Goal: Task Accomplishment & Management: Manage account settings

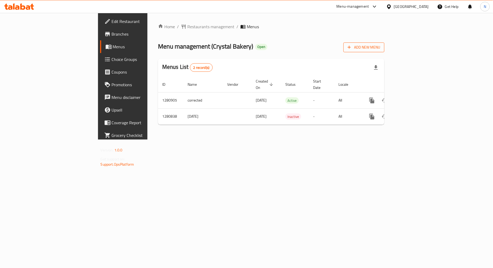
click at [380, 49] on span "Add New Menu" at bounding box center [364, 47] width 32 height 7
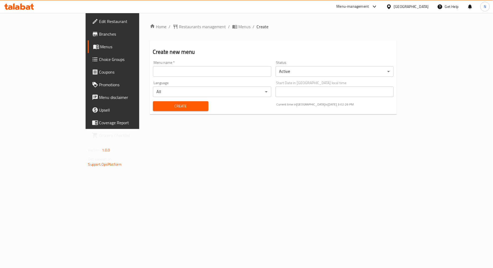
click at [321, 72] on body "​ Menu-management Egypt Get Help N Edit Restaurant Branches Menus Choice Groups…" at bounding box center [246, 140] width 493 height 255
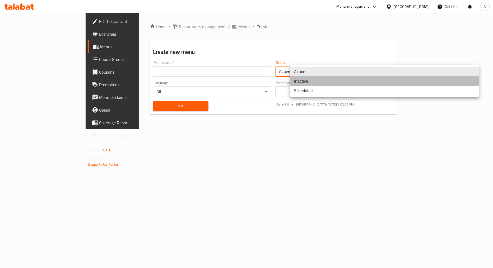
click at [315, 79] on li "Inactive" at bounding box center [385, 81] width 190 height 10
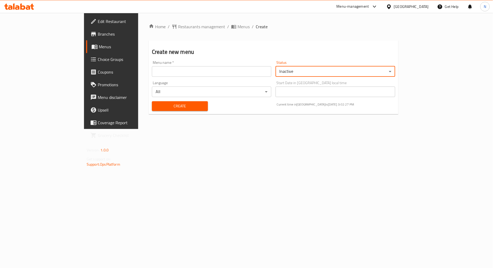
click at [204, 65] on div "Menu name   * Menu name *" at bounding box center [211, 69] width 119 height 16
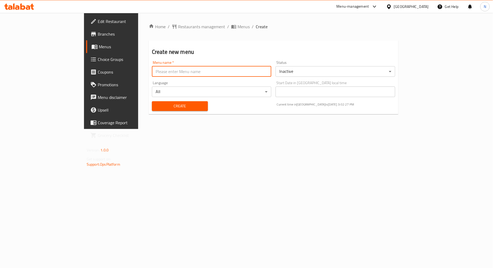
click at [204, 68] on input "text" at bounding box center [211, 71] width 119 height 11
click at [156, 69] on input "text" at bounding box center [211, 71] width 119 height 11
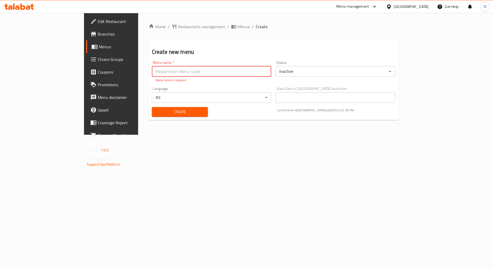
click at [152, 72] on input "text" at bounding box center [211, 71] width 119 height 11
type input "N"
paste input "341824601"
type input "New Menu 341824601"
click at [149, 112] on div "Create" at bounding box center [180, 112] width 62 height 16
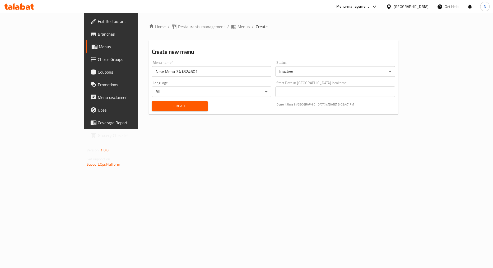
click at [174, 106] on span "Create" at bounding box center [180, 106] width 48 height 7
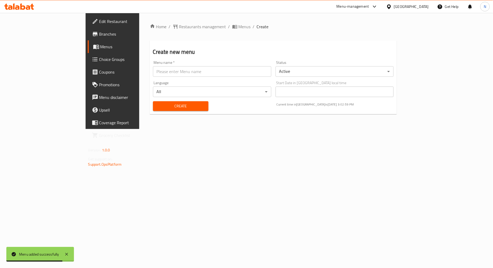
click at [100, 47] on span "Menus" at bounding box center [131, 47] width 63 height 6
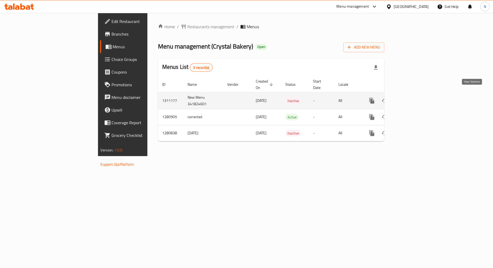
click at [413, 98] on icon "enhanced table" at bounding box center [410, 101] width 6 height 6
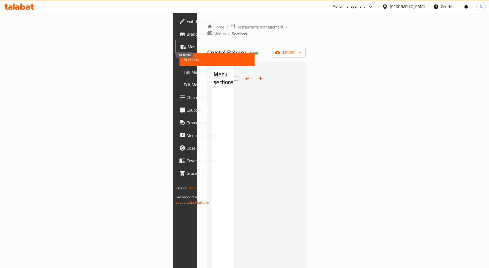
click at [257, 75] on icon "button" at bounding box center [260, 78] width 6 height 6
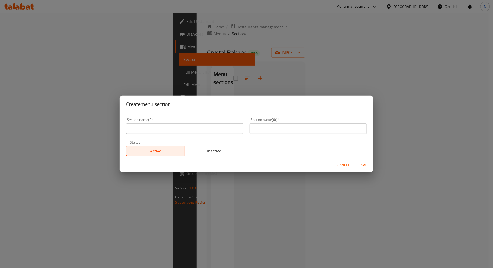
click at [274, 131] on input "text" at bounding box center [308, 129] width 117 height 11
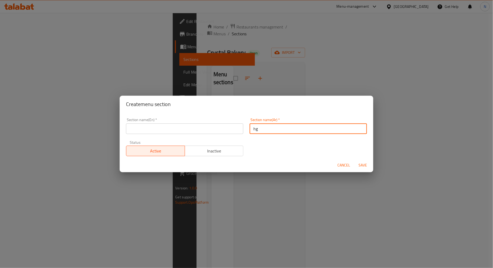
type input "h"
click at [254, 130] on input "الكحك" at bounding box center [308, 129] width 117 height 11
type input "الكحك"
click at [165, 129] on input "text" at bounding box center [184, 129] width 117 height 11
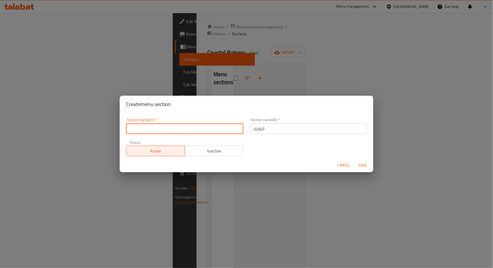
paste input "Kahk"
type input "Kahk"
click at [365, 165] on span "Save" at bounding box center [362, 165] width 13 height 7
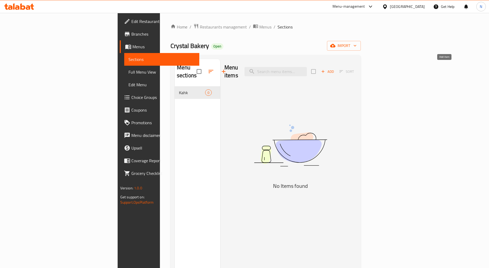
click at [325, 69] on icon "button" at bounding box center [322, 71] width 5 height 5
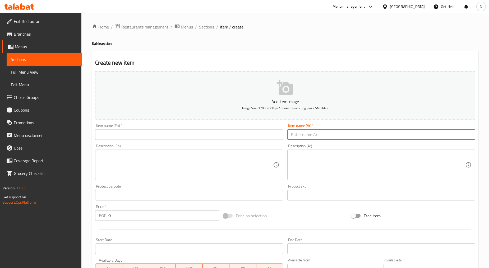
click at [366, 136] on input "text" at bounding box center [381, 134] width 188 height 11
paste input "كحك سادة"
type input "كحك سادة"
click at [125, 137] on input "text" at bounding box center [189, 134] width 188 height 11
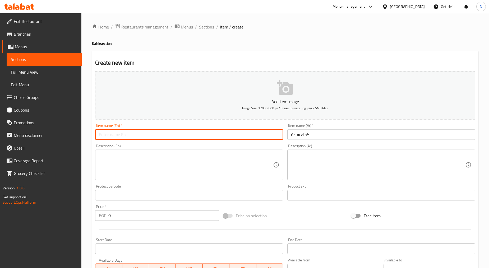
paste input "Plain Kahk"
type input "Plain Kahk"
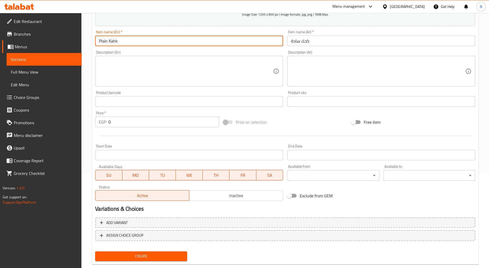
scroll to position [104, 0]
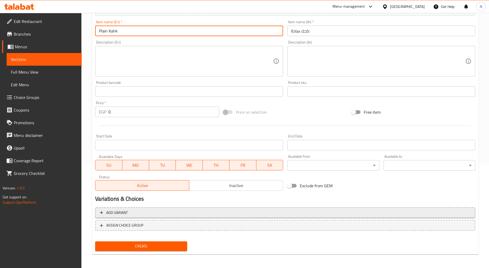
click at [419, 210] on span "Add variant" at bounding box center [285, 213] width 370 height 7
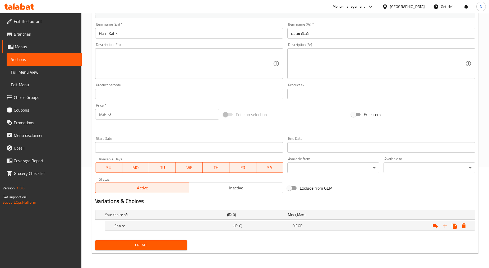
scroll to position [101, 0]
click at [445, 228] on icon "Expand" at bounding box center [444, 226] width 6 height 6
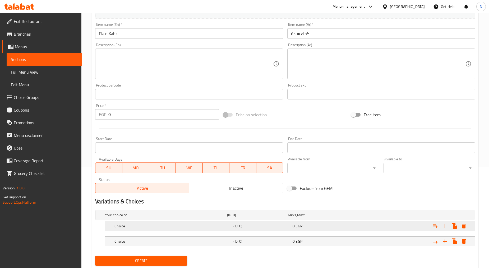
click at [295, 226] on span "EGP" at bounding box center [298, 226] width 7 height 7
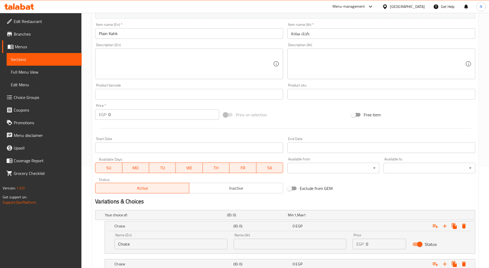
click at [257, 244] on input "text" at bounding box center [289, 244] width 113 height 11
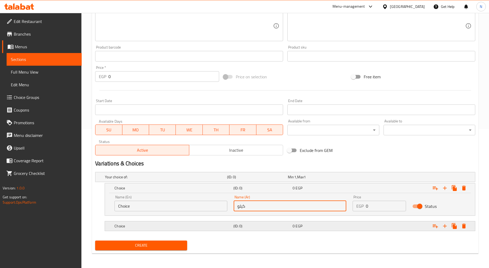
type input "كيلو"
click at [262, 221] on div "Choice (ID: 0) 0 EGP" at bounding box center [291, 227] width 356 height 12
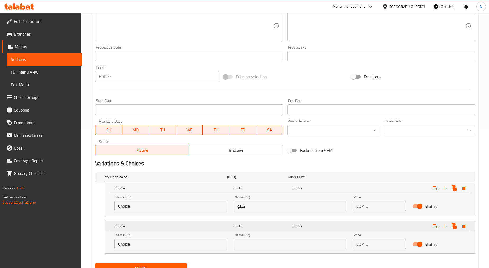
scroll to position [162, 0]
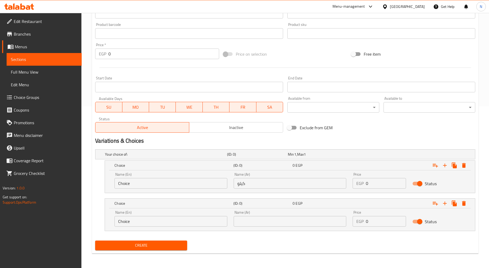
click at [264, 223] on input "text" at bounding box center [289, 221] width 113 height 11
type input "نص"
click at [242, 183] on input "كيلو" at bounding box center [289, 183] width 113 height 11
click at [125, 183] on input "Choice" at bounding box center [170, 183] width 113 height 11
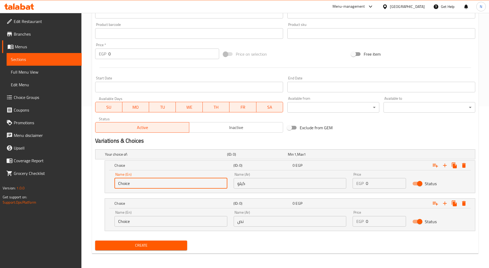
click at [125, 183] on input "Choice" at bounding box center [170, 183] width 113 height 11
paste input "kilo"
click at [120, 184] on input "kilo" at bounding box center [170, 183] width 113 height 11
type input "Kilo"
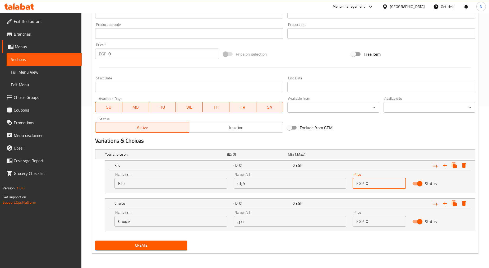
drag, startPoint x: 368, startPoint y: 182, endPoint x: 366, endPoint y: 184, distance: 2.7
click at [366, 184] on input "0" at bounding box center [386, 183] width 40 height 11
type input "250"
drag, startPoint x: 369, startPoint y: 217, endPoint x: 366, endPoint y: 221, distance: 5.8
click at [366, 221] on input "0" at bounding box center [386, 221] width 40 height 11
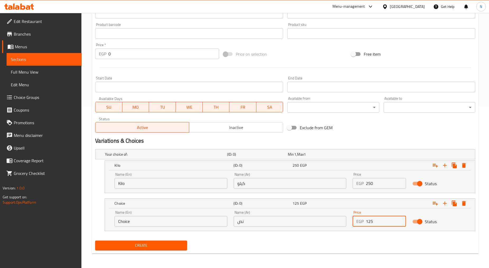
type input "125"
click at [360, 136] on div "Variations & Choices" at bounding box center [285, 141] width 384 height 12
click at [368, 137] on h2 "Variations & Choices" at bounding box center [285, 141] width 380 height 8
click at [365, 136] on div "Variations & Choices" at bounding box center [285, 141] width 384 height 12
click at [241, 222] on input "نص" at bounding box center [289, 221] width 113 height 11
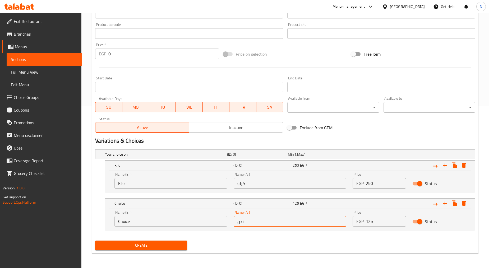
click at [186, 220] on input "Choice" at bounding box center [170, 221] width 113 height 11
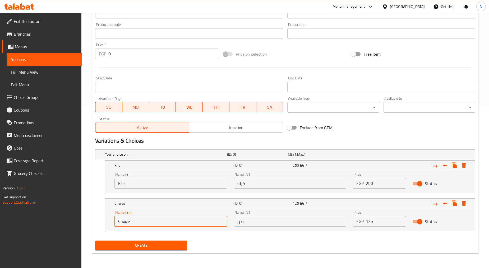
click at [186, 220] on input "Choice" at bounding box center [170, 221] width 113 height 11
type input "h"
type input "Half"
click at [334, 138] on h2 "Variations & Choices" at bounding box center [285, 141] width 380 height 8
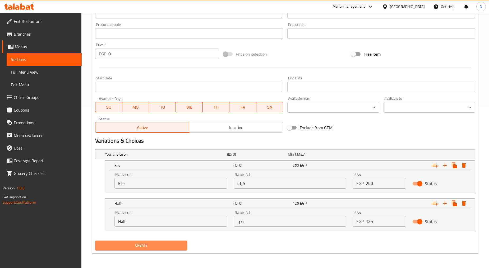
click at [143, 245] on span "Create" at bounding box center [140, 245] width 83 height 7
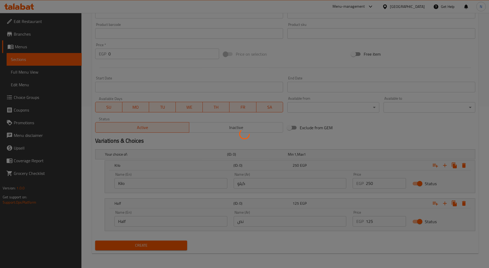
scroll to position [0, 0]
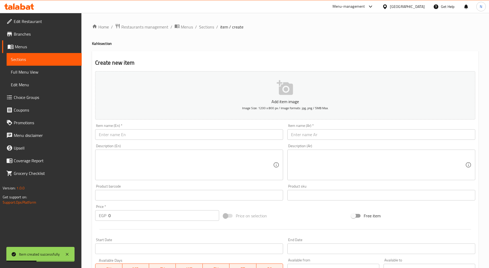
click at [337, 139] on input "text" at bounding box center [381, 134] width 188 height 11
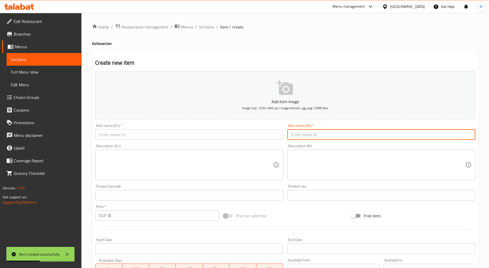
paste input "كحك عجوه"
type input "كحك عجوه"
click at [218, 138] on input "text" at bounding box center [189, 134] width 188 height 11
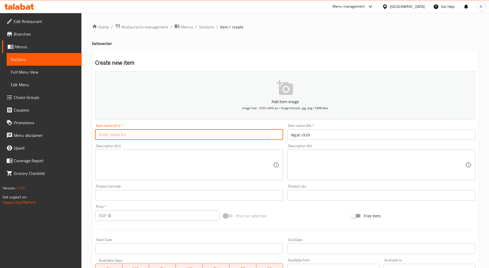
paste input "Ajwa"
click at [98, 43] on h4 "Kahk section" at bounding box center [285, 43] width 386 height 5
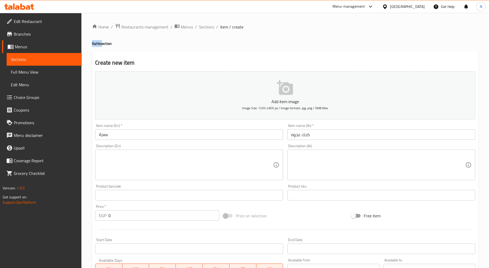
click at [98, 43] on h4 "Kahk section" at bounding box center [285, 43] width 386 height 5
copy h4 "Kahk"
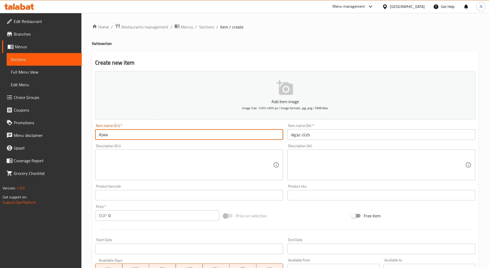
click at [131, 134] on input "Ajwa" at bounding box center [189, 134] width 188 height 11
paste input "Kahk"
type input "[PERSON_NAME]"
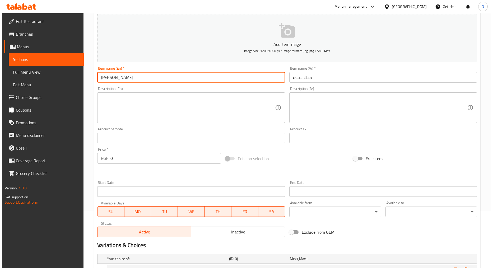
scroll to position [162, 0]
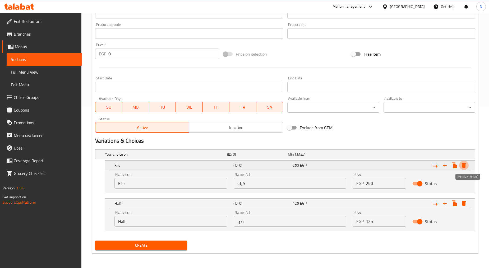
click at [467, 167] on button "Expand" at bounding box center [464, 166] width 10 height 10
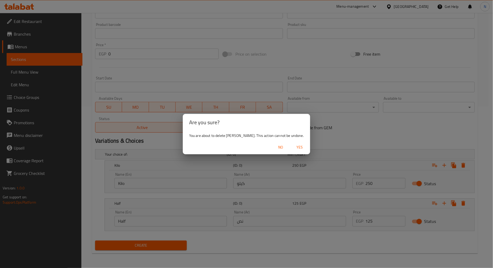
click at [293, 146] on span "Yes" at bounding box center [299, 147] width 13 height 7
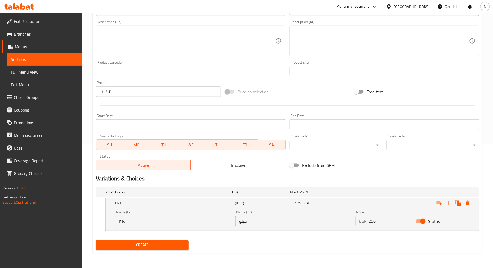
scroll to position [124, 0]
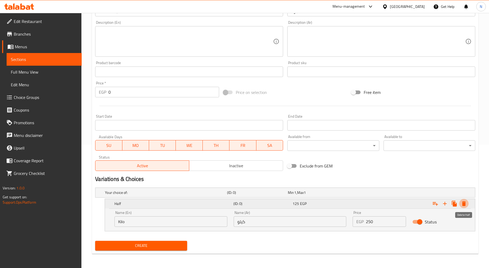
click at [463, 205] on icon "Expand" at bounding box center [464, 204] width 4 height 5
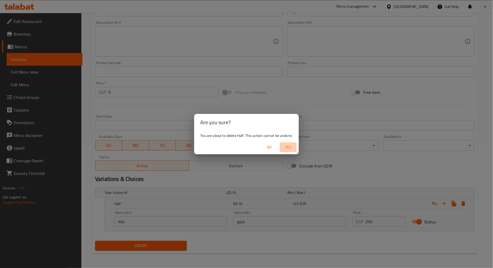
click at [291, 147] on span "Yes" at bounding box center [288, 147] width 13 height 7
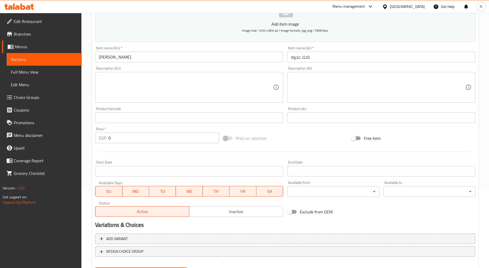
scroll to position [104, 0]
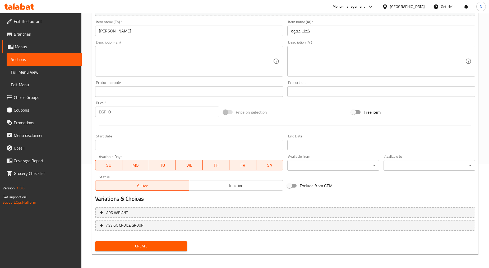
click at [157, 243] on span "Create" at bounding box center [140, 246] width 83 height 7
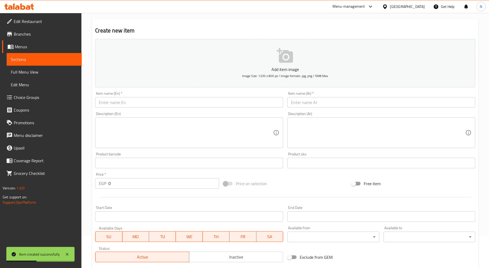
scroll to position [0, 0]
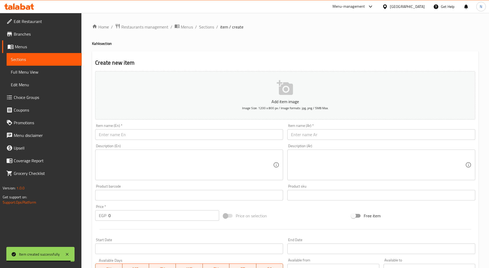
click at [320, 128] on div "Item name (Ar)   * Item name (Ar) *" at bounding box center [381, 132] width 188 height 16
click at [320, 129] on div "Item name (Ar)   * Item name (Ar) *" at bounding box center [381, 132] width 188 height 16
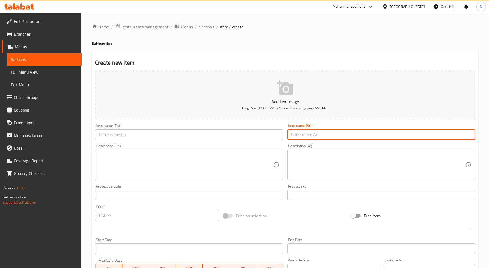
click at [318, 134] on input "text" at bounding box center [381, 134] width 188 height 11
paste input "كحك ملبن"
type input "كحك ملبن"
click at [162, 134] on input "text" at bounding box center [189, 134] width 188 height 11
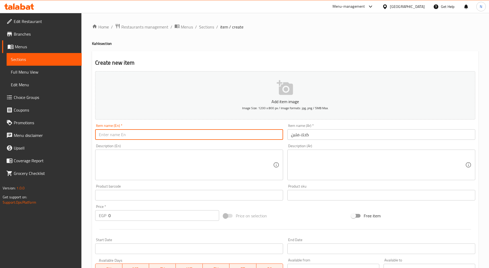
paste input "Kahk Malban"
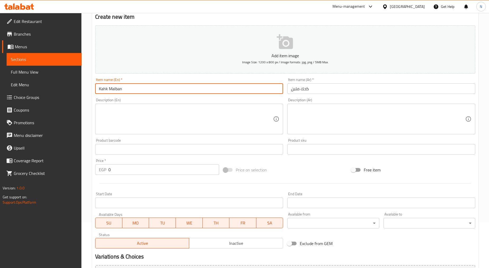
scroll to position [104, 0]
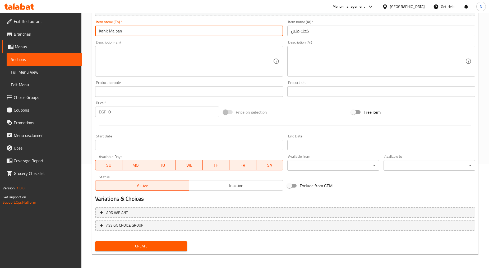
type input "Kahk Malban"
click at [124, 244] on span "Create" at bounding box center [140, 246] width 83 height 7
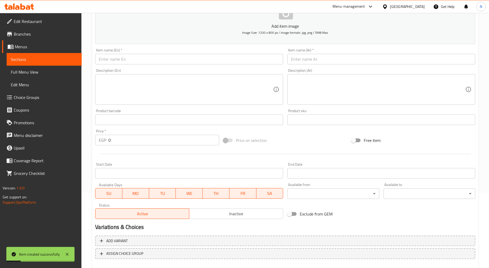
scroll to position [45, 0]
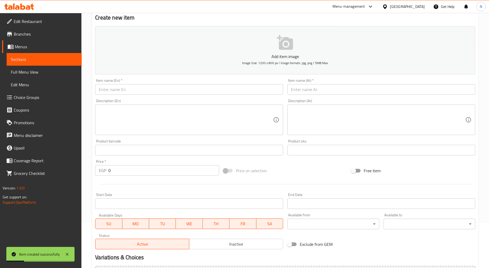
click at [322, 90] on input "text" at bounding box center [381, 89] width 188 height 11
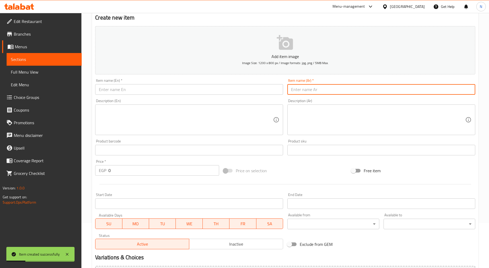
paste input "كحك عجمية"
type input "كحك عجمية"
click at [146, 91] on input "text" at bounding box center [189, 89] width 188 height 11
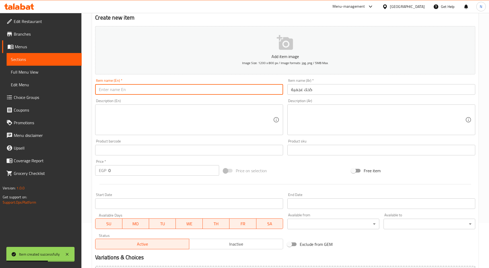
paste input "Persian Kahk"
click at [102, 89] on input "Persian Kahk" at bounding box center [189, 89] width 188 height 11
paste input "ajami"
click at [109, 91] on input "ajami Kahk" at bounding box center [189, 89] width 188 height 11
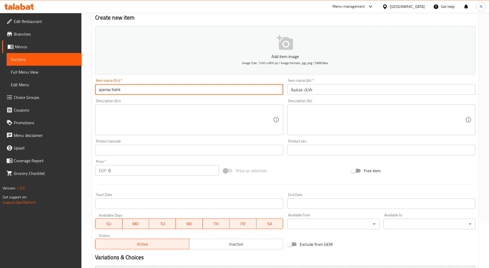
click at [100, 91] on input "ajamia Kahk" at bounding box center [189, 89] width 188 height 11
type input "Ajamia Kahk"
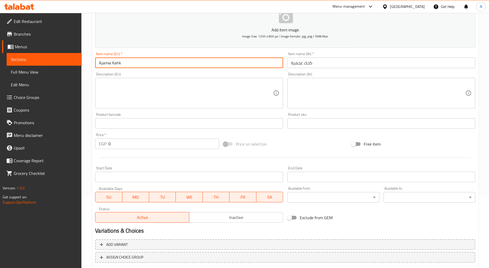
scroll to position [104, 0]
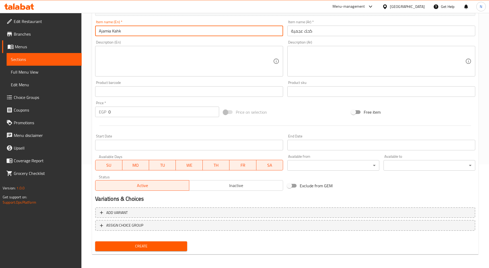
click at [141, 244] on span "Create" at bounding box center [140, 246] width 83 height 7
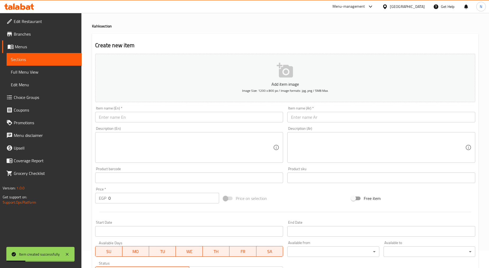
scroll to position [16, 0]
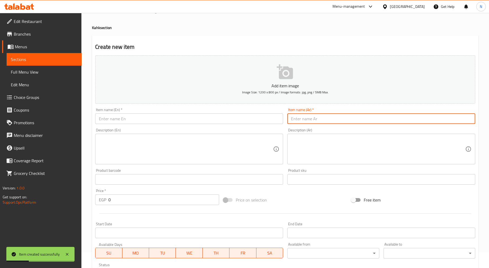
click at [329, 118] on input "text" at bounding box center [381, 119] width 188 height 11
paste input "كحك مكسرات"
type input "كحك مكسرات"
click at [130, 126] on div "Item name (En)   * Item name (En) *" at bounding box center [189, 116] width 192 height 20
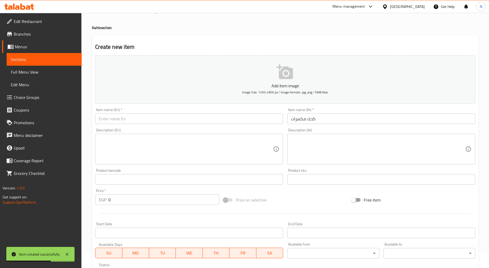
click at [131, 120] on input "text" at bounding box center [189, 119] width 188 height 11
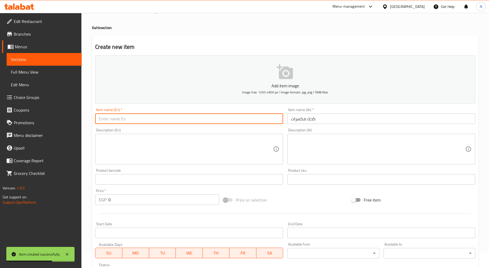
paste input "Nut cookies"
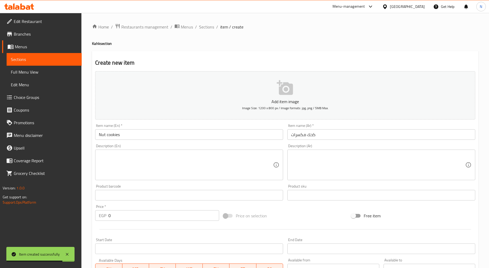
click at [95, 43] on h4 "Kahk section" at bounding box center [285, 43] width 386 height 5
copy h4 "Kahk"
click at [115, 137] on input "Nut cookies" at bounding box center [189, 134] width 188 height 11
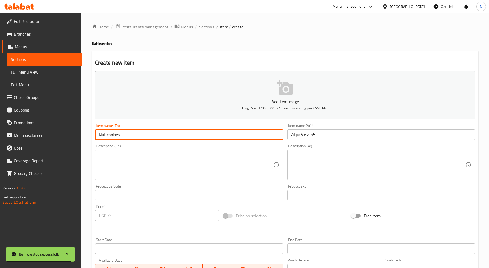
click at [115, 137] on input "Nut cookies" at bounding box center [189, 134] width 188 height 11
paste input "Kahk"
type input "Nut Kahk"
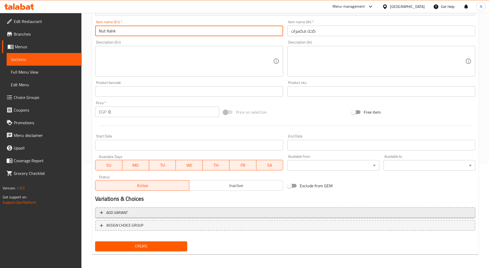
click at [415, 214] on span "Add variant" at bounding box center [285, 213] width 370 height 7
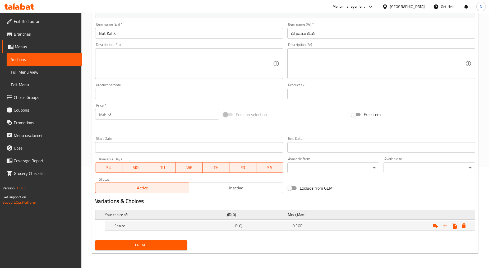
scroll to position [101, 0]
click at [443, 224] on icon "Expand" at bounding box center [444, 226] width 6 height 6
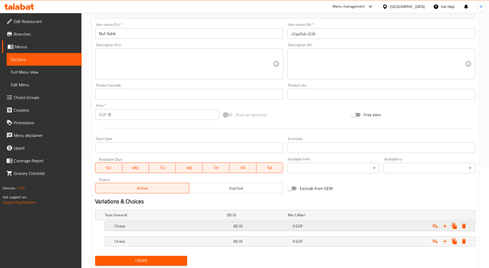
click at [278, 225] on h5 "(ID: 0)" at bounding box center [261, 226] width 57 height 5
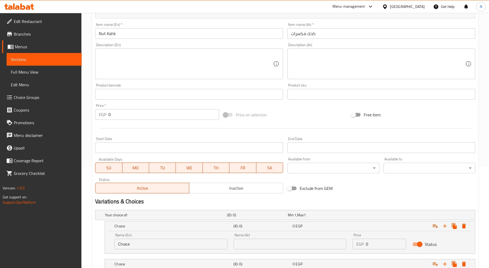
click at [273, 242] on input "text" at bounding box center [289, 244] width 113 height 11
type input "كيلو"
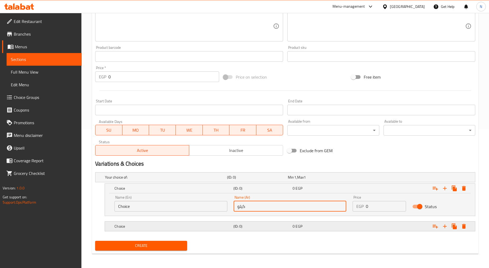
scroll to position [139, 0]
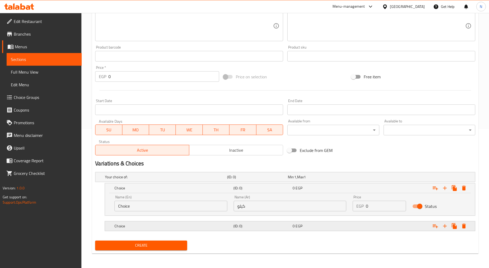
click at [267, 225] on h5 "(ID: 0)" at bounding box center [261, 226] width 57 height 5
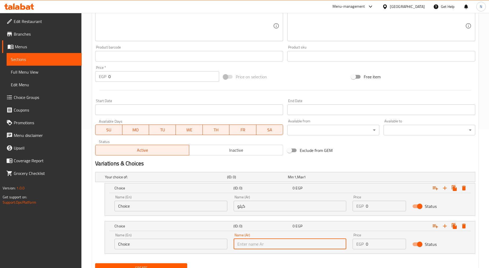
click at [252, 247] on input "text" at bounding box center [289, 244] width 113 height 11
type input "نص"
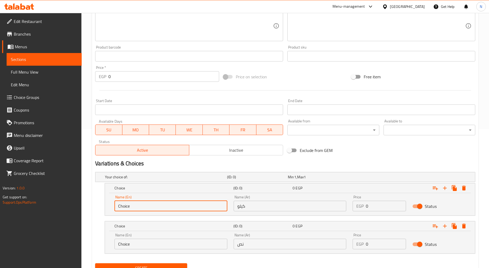
click at [184, 206] on input "Choice" at bounding box center [170, 206] width 113 height 11
type input "Kilo"
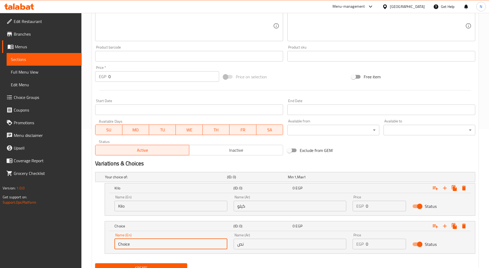
click at [133, 246] on input "Choice" at bounding box center [170, 244] width 113 height 11
type input "Half"
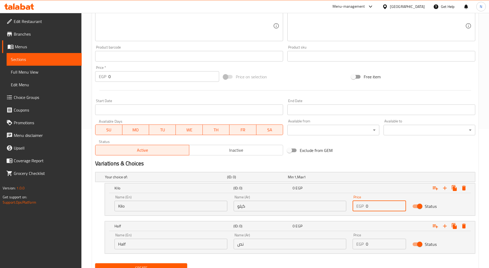
drag, startPoint x: 370, startPoint y: 205, endPoint x: 363, endPoint y: 207, distance: 6.7
click at [363, 207] on div "EGP 0 Price" at bounding box center [378, 206] width 53 height 11
type input "300"
drag, startPoint x: 369, startPoint y: 246, endPoint x: 363, endPoint y: 248, distance: 5.8
click at [363, 248] on div "EGP 0 Price" at bounding box center [378, 244] width 53 height 11
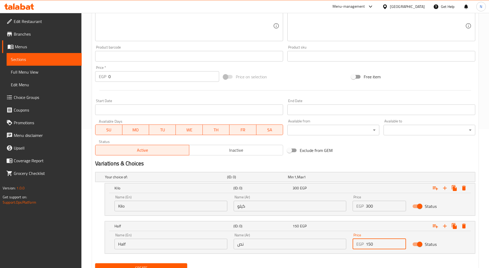
type input "150"
click at [364, 156] on div "Exclude from GEM" at bounding box center [349, 150] width 128 height 14
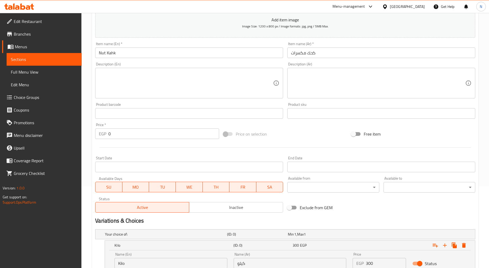
scroll to position [162, 0]
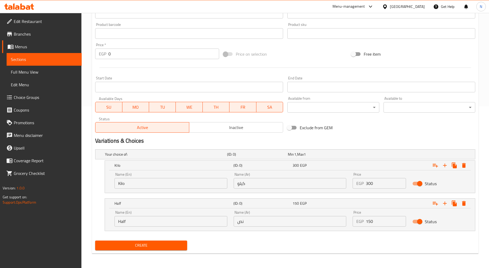
click at [143, 240] on div "Create" at bounding box center [141, 246] width 96 height 14
click at [143, 244] on span "Create" at bounding box center [140, 245] width 83 height 7
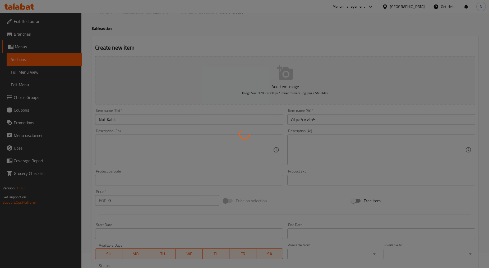
scroll to position [0, 0]
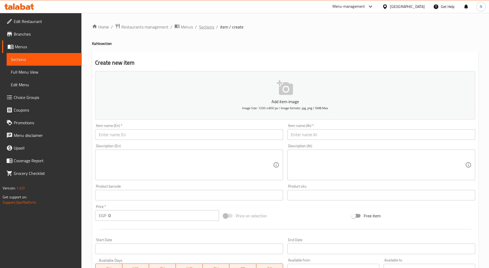
click at [200, 24] on span "Sections" at bounding box center [206, 27] width 15 height 6
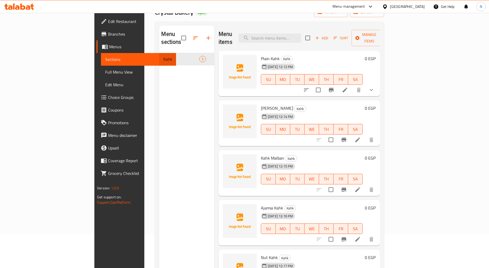
scroll to position [74, 0]
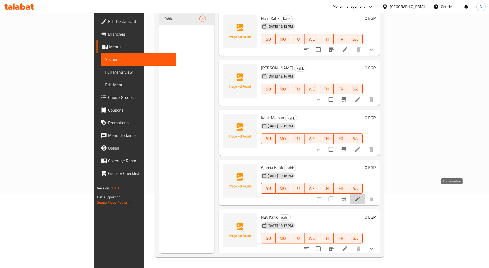
click at [361, 196] on icon at bounding box center [357, 199] width 6 height 6
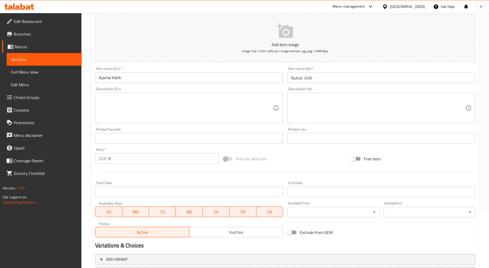
scroll to position [104, 0]
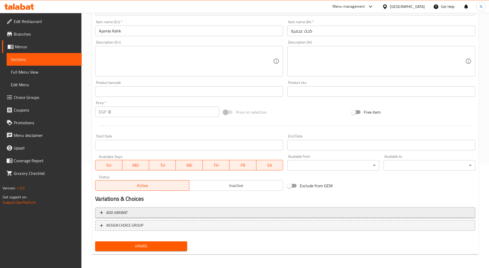
click at [429, 211] on span "Add variant" at bounding box center [285, 213] width 370 height 7
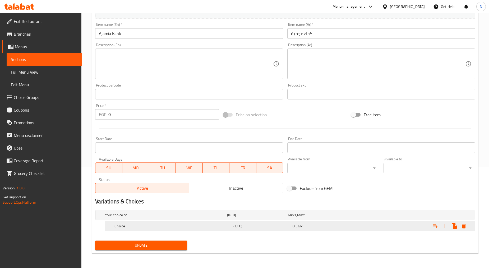
click at [448, 228] on button "Expand" at bounding box center [445, 227] width 10 height 10
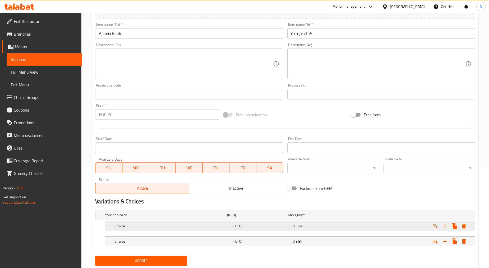
click at [242, 226] on h5 "(ID: 0)" at bounding box center [261, 226] width 57 height 5
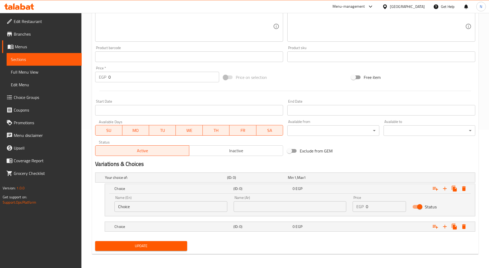
scroll to position [139, 0]
click at [259, 210] on input "text" at bounding box center [289, 206] width 113 height 11
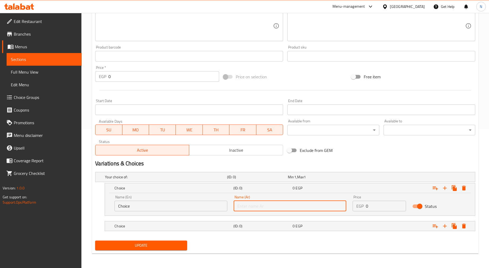
type input "كيلو"
click at [267, 231] on div "Choice (ID: 0) 0 EGP" at bounding box center [291, 227] width 356 height 12
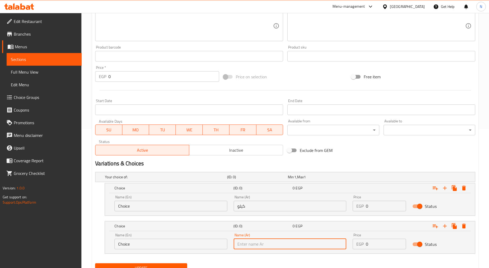
click at [258, 246] on input "text" at bounding box center [289, 244] width 113 height 11
type input "نص"
click at [149, 199] on div "Name (En) Choice Name (En)" at bounding box center [170, 203] width 113 height 16
click at [152, 205] on input "Choice" at bounding box center [170, 206] width 113 height 11
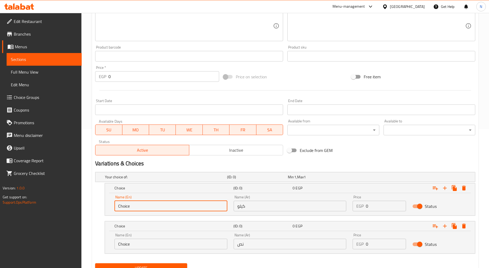
click at [152, 205] on input "Choice" at bounding box center [170, 206] width 113 height 11
click at [152, 205] on input "text" at bounding box center [170, 206] width 113 height 11
type input "Kilo"
click at [144, 245] on input "Choice" at bounding box center [170, 244] width 113 height 11
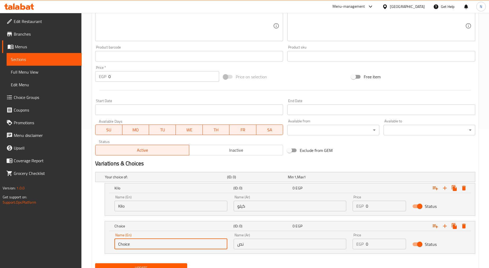
click at [144, 245] on input "Choice" at bounding box center [170, 244] width 113 height 11
click at [144, 245] on input "text" at bounding box center [170, 244] width 113 height 11
type input "Half"
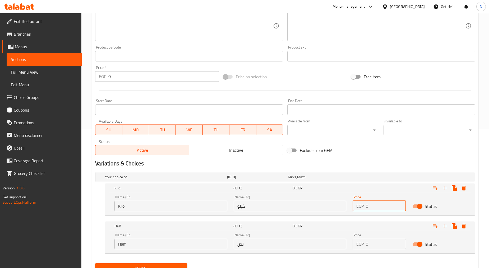
drag, startPoint x: 375, startPoint y: 207, endPoint x: 363, endPoint y: 207, distance: 12.2
click at [363, 207] on div "EGP 0 Price" at bounding box center [378, 206] width 53 height 11
type input "280"
drag, startPoint x: 374, startPoint y: 248, endPoint x: 366, endPoint y: 248, distance: 8.5
click at [366, 248] on input "0" at bounding box center [386, 244] width 40 height 11
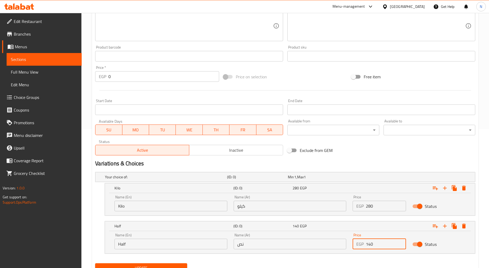
type input "140"
click at [387, 156] on div "Exclude from GEM" at bounding box center [349, 150] width 128 height 14
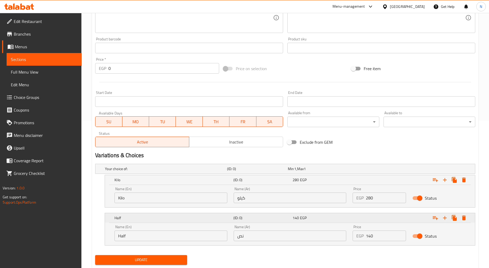
scroll to position [162, 0]
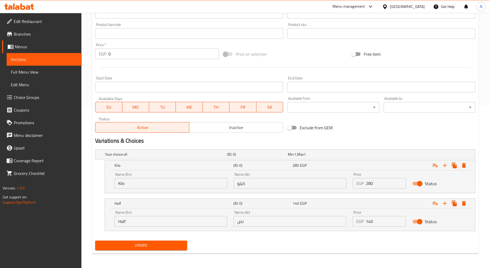
click at [136, 246] on span "Update" at bounding box center [140, 245] width 83 height 7
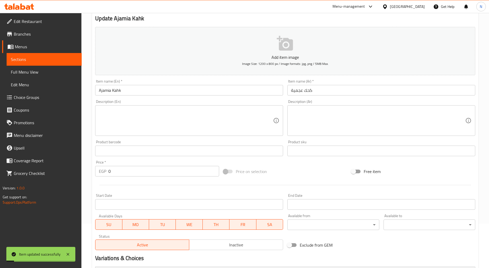
scroll to position [0, 0]
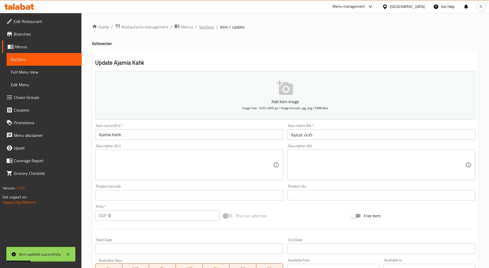
click at [204, 27] on span "Sections" at bounding box center [206, 27] width 15 height 6
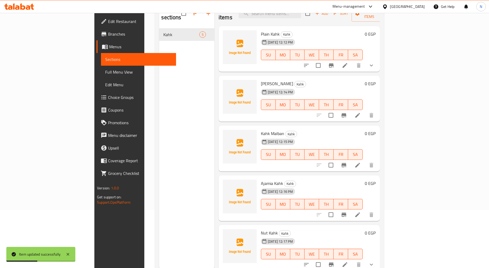
scroll to position [59, 0]
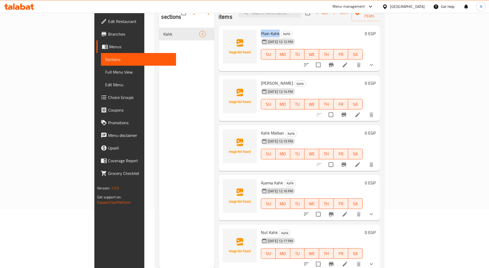
drag, startPoint x: 255, startPoint y: 24, endPoint x: 237, endPoint y: 26, distance: 18.3
click at [261, 30] on span "Plain Kahk" at bounding box center [270, 34] width 19 height 8
copy span "Plain Kahk"
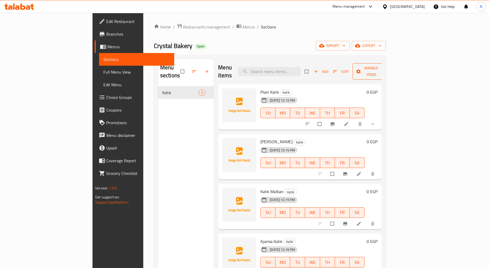
click at [386, 65] on span "Manage items" at bounding box center [371, 71] width 29 height 13
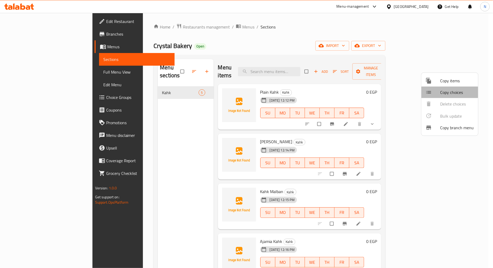
click at [440, 92] on div at bounding box center [433, 92] width 15 height 6
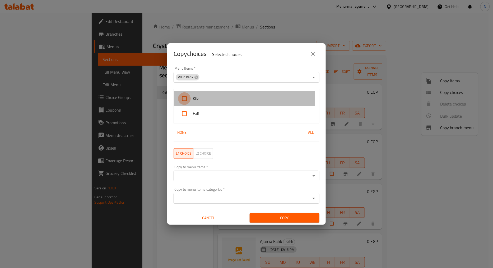
drag, startPoint x: 181, startPoint y: 99, endPoint x: 184, endPoint y: 105, distance: 6.4
click at [181, 99] on input "checkbox" at bounding box center [184, 98] width 13 height 13
checkbox input "true"
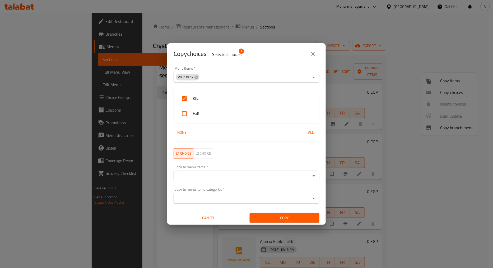
click at [185, 113] on input "checkbox" at bounding box center [184, 114] width 13 height 13
checkbox input "true"
click at [275, 58] on div "Copy choices - Selected choices 2" at bounding box center [247, 54] width 146 height 13
click at [213, 176] on input "Copy to menu items   *" at bounding box center [242, 175] width 134 height 7
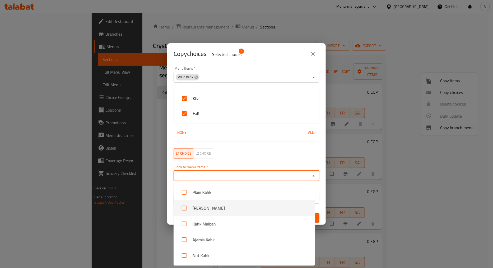
click at [182, 207] on input "checkbox" at bounding box center [184, 208] width 13 height 13
checkbox input "true"
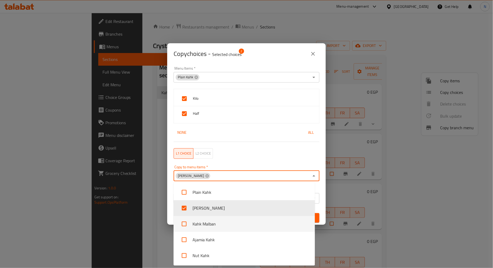
click at [183, 221] on input "checkbox" at bounding box center [184, 224] width 13 height 13
checkbox input "true"
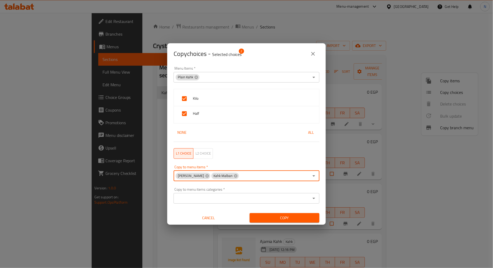
click at [277, 217] on span "Copy" at bounding box center [284, 218] width 61 height 7
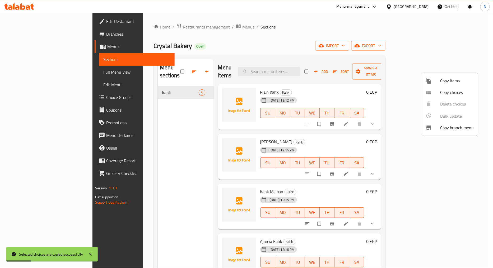
click at [270, 42] on div at bounding box center [246, 134] width 493 height 268
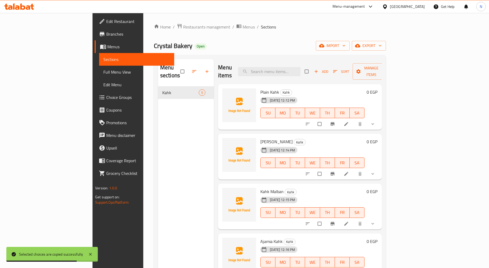
scroll to position [29, 0]
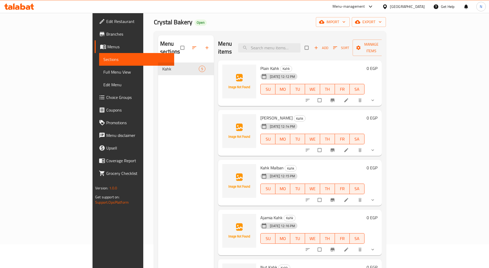
scroll to position [59, 0]
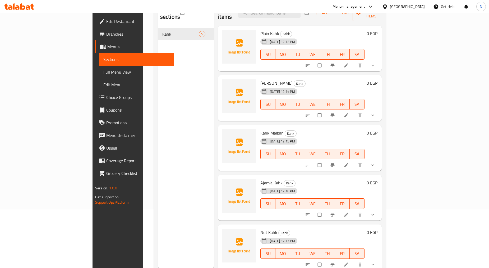
click at [379, 60] on button "show more" at bounding box center [373, 66] width 13 height 12
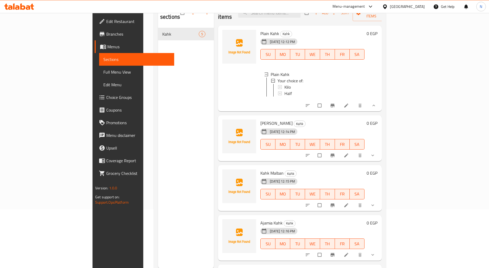
click at [379, 150] on button "show more" at bounding box center [373, 156] width 13 height 12
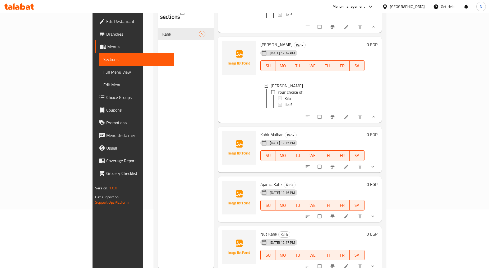
scroll to position [83, 0]
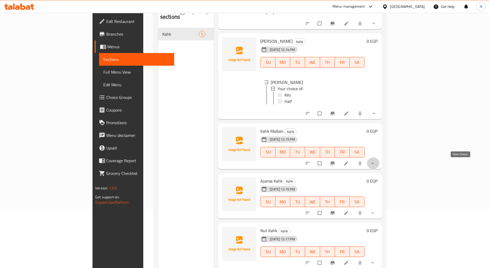
click at [375, 166] on icon "show more" at bounding box center [372, 163] width 5 height 5
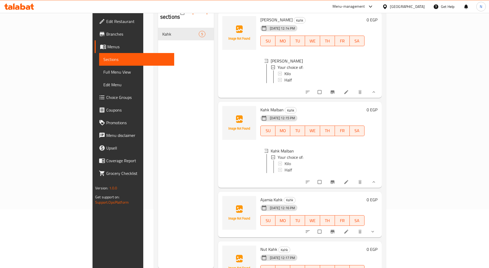
scroll to position [127, 0]
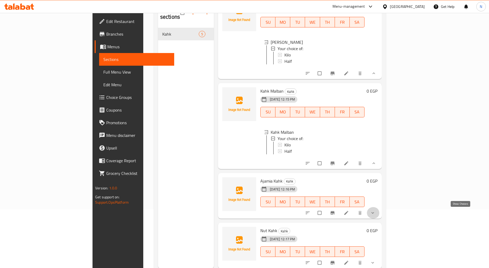
click at [375, 216] on icon "show more" at bounding box center [372, 213] width 5 height 5
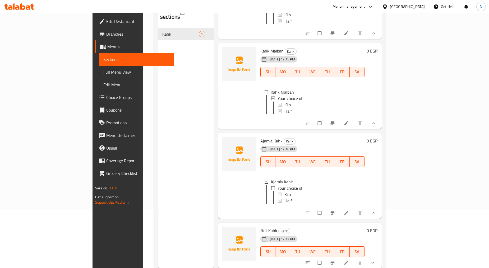
scroll to position [74, 0]
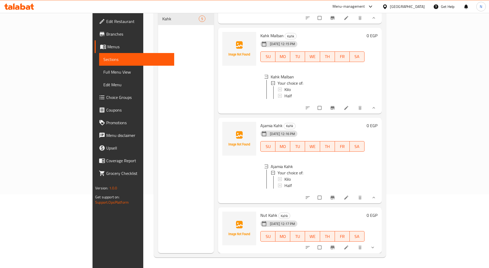
click at [375, 245] on icon "show more" at bounding box center [372, 247] width 5 height 5
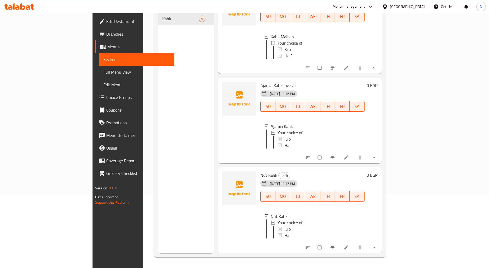
scroll to position [0, 0]
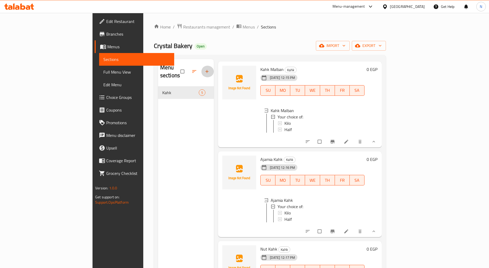
click at [201, 66] on button "button" at bounding box center [207, 72] width 13 height 12
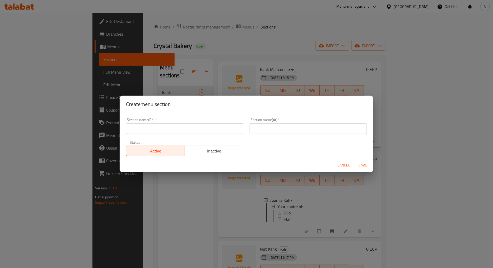
click at [254, 130] on input "text" at bounding box center [308, 129] width 117 height 11
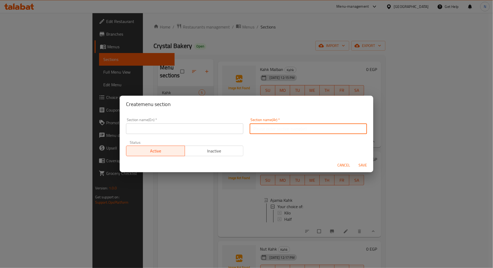
paste input "بسكويت"
click at [252, 130] on input "بسكويت" at bounding box center [308, 129] width 117 height 11
click at [262, 130] on input "البسكويت" at bounding box center [308, 129] width 117 height 11
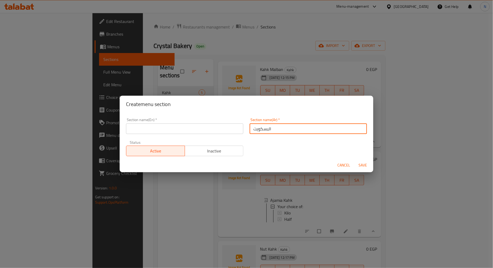
type input "البسكويت"
click at [189, 124] on input "text" at bounding box center [184, 129] width 117 height 11
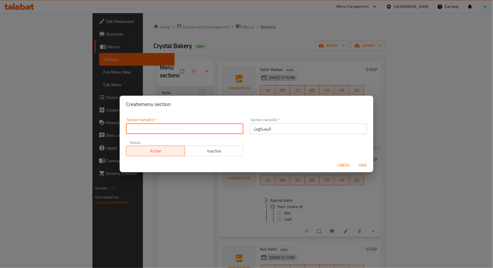
paste input "biscuits"
click at [142, 130] on input "biscuits" at bounding box center [184, 129] width 117 height 11
click at [142, 129] on input "biscuits" at bounding box center [184, 129] width 117 height 11
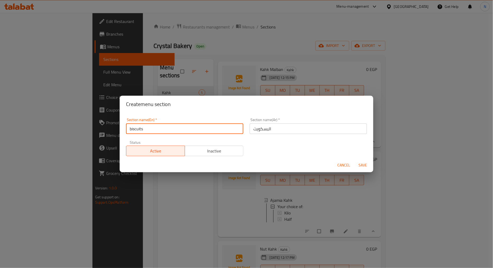
click at [130, 129] on input "biscuits" at bounding box center [184, 129] width 117 height 11
click at [131, 129] on input "biscuits" at bounding box center [184, 129] width 117 height 11
type input "Biscuits"
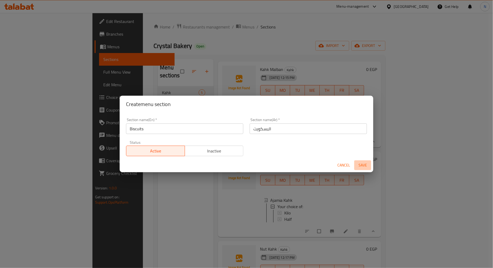
click at [360, 164] on span "Save" at bounding box center [362, 165] width 13 height 7
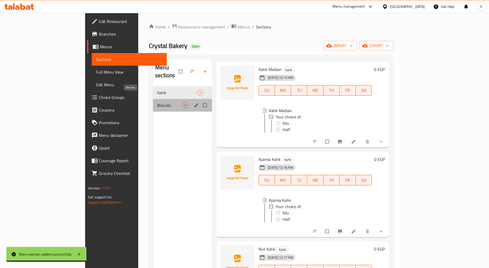
click at [157, 102] on span "Biscuits" at bounding box center [169, 105] width 25 height 6
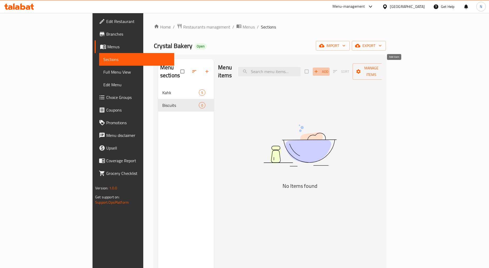
click at [328, 69] on span "Add" at bounding box center [321, 72] width 14 height 6
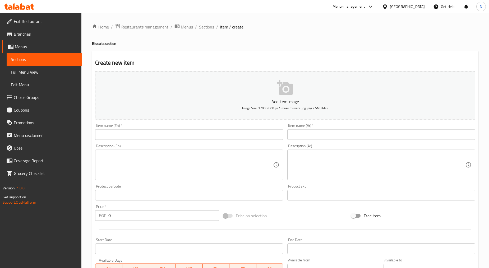
click at [361, 137] on input "text" at bounding box center [381, 134] width 188 height 11
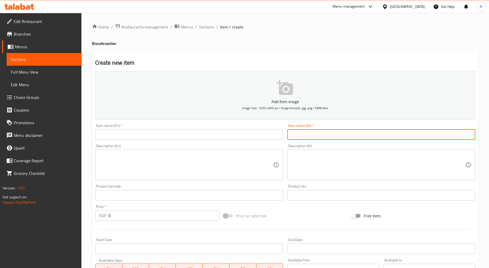
paste input "بسکویت نشادر"
type input "بسکویت نشادر"
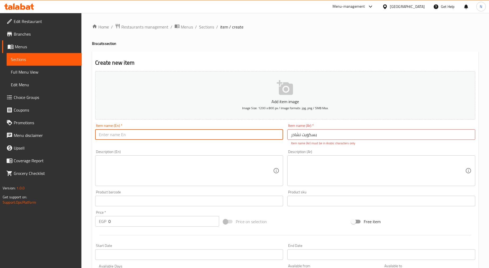
click at [244, 132] on input "text" at bounding box center [189, 134] width 188 height 11
paste input "Ammonia"
type input "Ammonia"
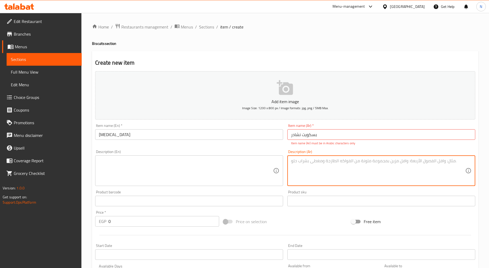
click at [321, 170] on textarea at bounding box center [378, 170] width 174 height 25
type textarea "F"
click at [307, 161] on textarea "بسكويت نشادر" at bounding box center [378, 170] width 174 height 25
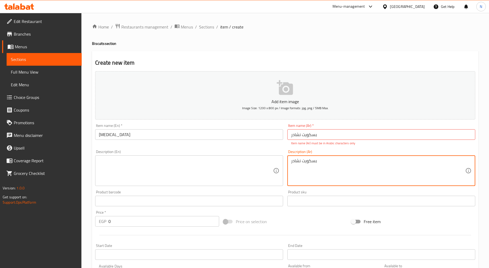
type textarea "بسكويت نشادر"
click at [313, 139] on input "بسکویت نشادر" at bounding box center [381, 134] width 188 height 11
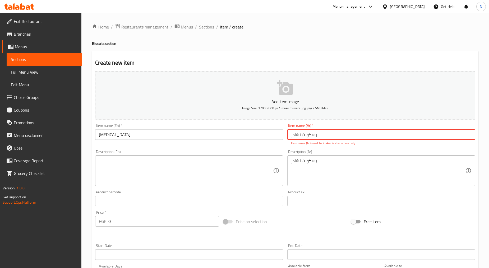
click at [313, 139] on input "بسکویت نشادر" at bounding box center [381, 134] width 188 height 11
paste input "كوي"
type input "بسكويت نشادر"
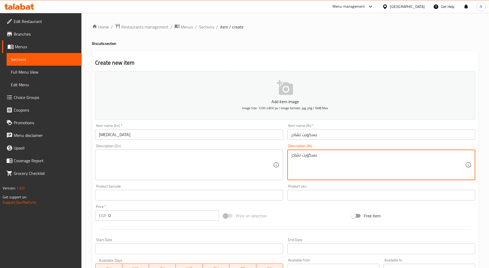
click at [299, 161] on textarea "بسكويت نشادر" at bounding box center [378, 165] width 174 height 25
click at [141, 173] on textarea at bounding box center [186, 165] width 174 height 25
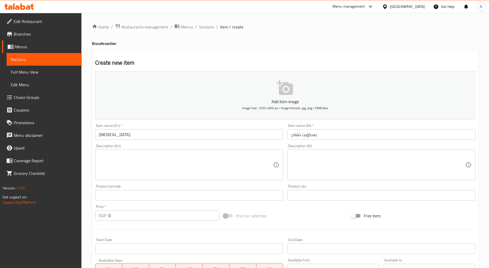
drag, startPoint x: 134, startPoint y: 127, endPoint x: 133, endPoint y: 130, distance: 2.8
click at [133, 128] on div "Item name (En)   * Ammonia Item name (En) *" at bounding box center [189, 132] width 188 height 16
click at [132, 131] on input "Ammonia" at bounding box center [189, 134] width 188 height 11
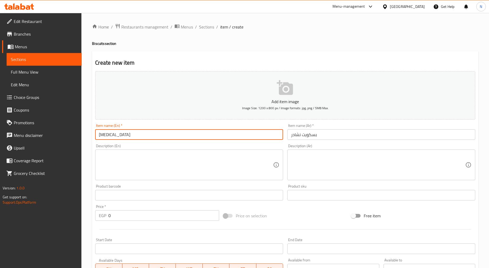
paste input "biscuits"
click at [118, 136] on input "Ammonia biscuits" at bounding box center [189, 134] width 188 height 11
type input "[MEDICAL_DATA] Biscuits"
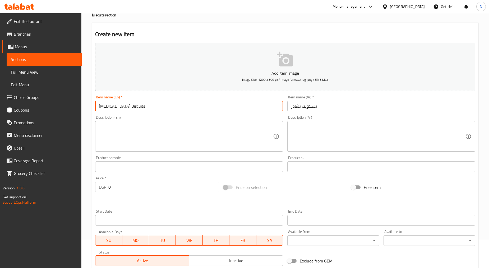
scroll to position [104, 0]
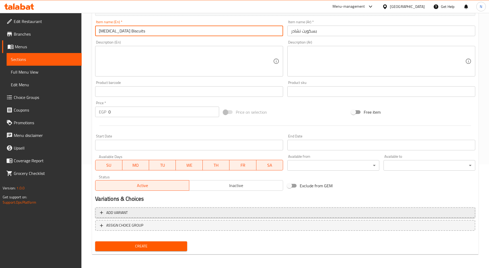
click at [423, 210] on span "Add variant" at bounding box center [285, 213] width 370 height 7
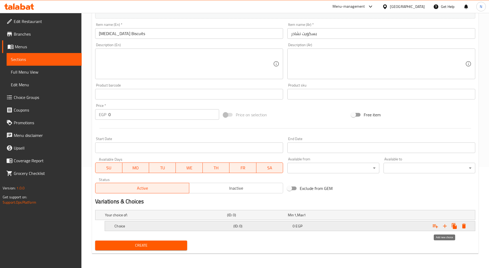
click at [446, 226] on icon "Expand" at bounding box center [445, 227] width 4 height 4
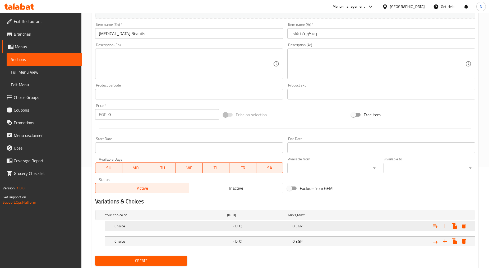
click at [237, 228] on h5 "(ID: 0)" at bounding box center [261, 226] width 57 height 5
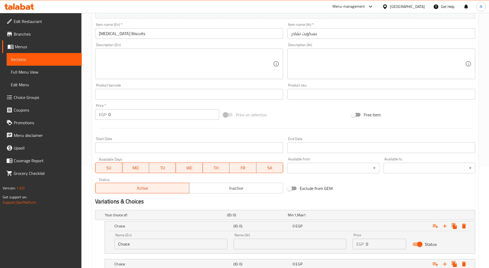
click at [197, 245] on input "Choice" at bounding box center [170, 244] width 113 height 11
click at [197, 245] on input "text" at bounding box center [170, 244] width 113 height 11
type input "Kilo"
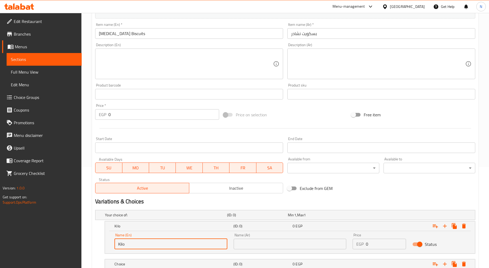
click at [251, 246] on input "text" at bounding box center [289, 244] width 113 height 11
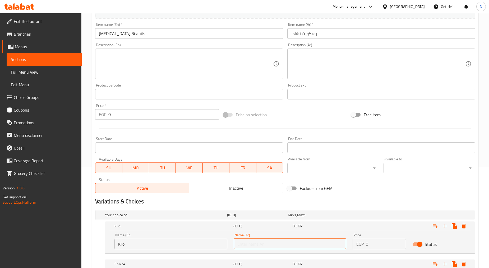
type input "كيلو"
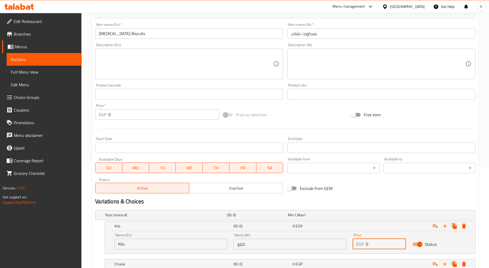
drag, startPoint x: 378, startPoint y: 246, endPoint x: 366, endPoint y: 246, distance: 12.4
click at [366, 246] on input "0" at bounding box center [386, 244] width 40 height 11
type input "240"
click at [367, 198] on h2 "Variations & Choices" at bounding box center [285, 202] width 380 height 8
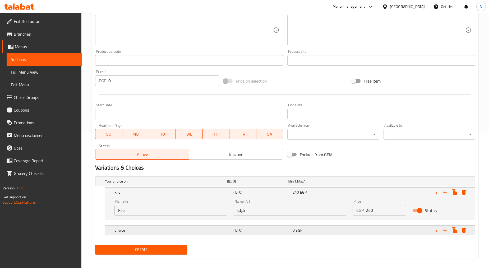
scroll to position [139, 0]
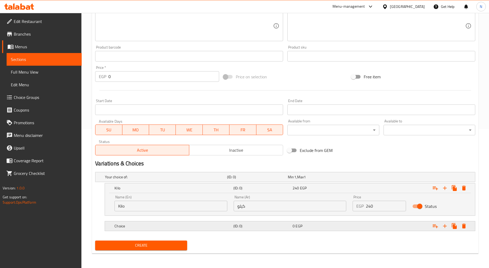
click at [384, 229] on div "Expand" at bounding box center [410, 227] width 119 height 12
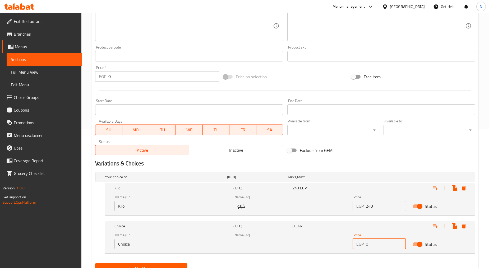
drag, startPoint x: 371, startPoint y: 246, endPoint x: 364, endPoint y: 246, distance: 6.6
click at [364, 246] on div "EGP 0 Price" at bounding box center [378, 244] width 53 height 11
type input "120"
click at [361, 160] on h2 "Variations & Choices" at bounding box center [285, 164] width 380 height 8
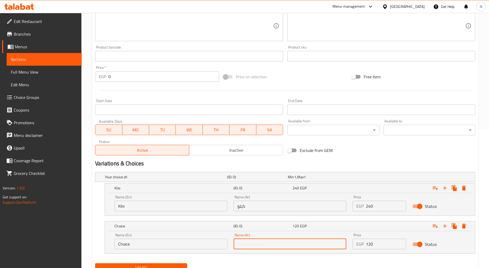
click at [244, 247] on input "text" at bounding box center [289, 244] width 113 height 11
type input "نص"
click at [197, 241] on input "Choice" at bounding box center [170, 244] width 113 height 11
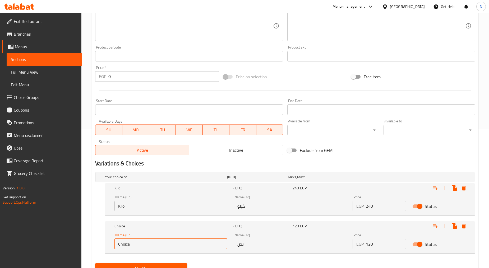
click at [197, 241] on input "Choice" at bounding box center [170, 244] width 113 height 11
click at [197, 241] on input "text" at bounding box center [170, 244] width 113 height 11
type input "Half"
click at [334, 165] on h2 "Variations & Choices" at bounding box center [285, 164] width 380 height 8
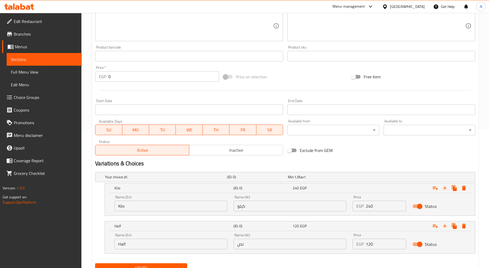
click at [386, 164] on h2 "Variations & Choices" at bounding box center [285, 164] width 380 height 8
click at [366, 152] on div "Exclude from GEM" at bounding box center [349, 150] width 128 height 14
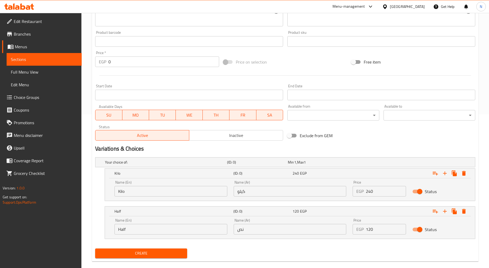
scroll to position [162, 0]
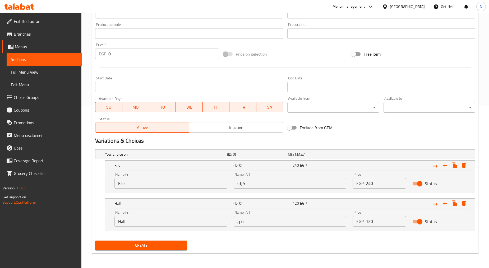
click at [279, 241] on div "Create" at bounding box center [285, 246] width 384 height 14
click at [158, 246] on span "Create" at bounding box center [140, 245] width 83 height 7
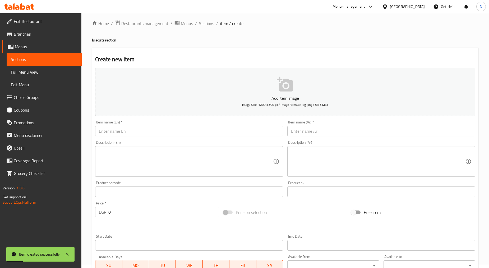
scroll to position [0, 0]
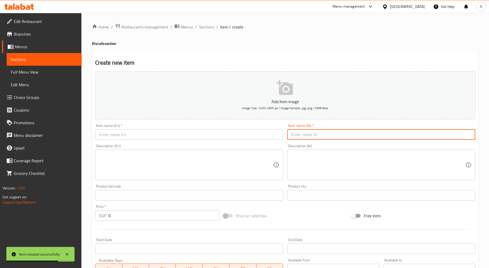
click at [309, 136] on input "text" at bounding box center [381, 134] width 188 height 11
paste input "بسكويت برتقال"
type input "بسكويت برتقال"
click at [208, 133] on input "text" at bounding box center [189, 134] width 188 height 11
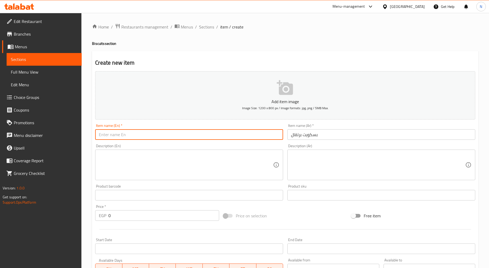
paste input "orange biscuits"
click at [117, 138] on input "orange biscuits" at bounding box center [189, 134] width 188 height 11
click at [114, 136] on input "orange biscuits" at bounding box center [189, 134] width 188 height 11
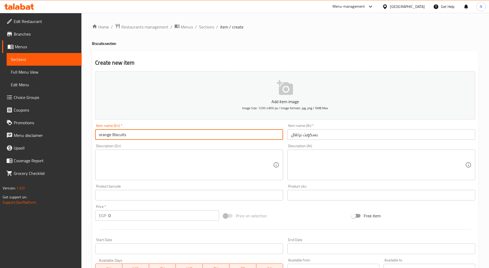
click at [100, 138] on input "orange Biscuits" at bounding box center [189, 134] width 188 height 11
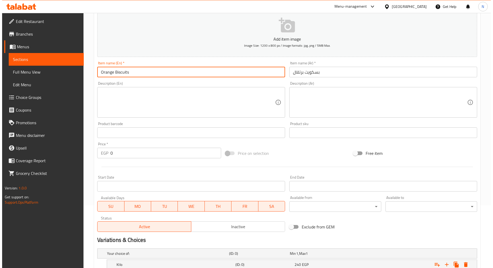
scroll to position [162, 0]
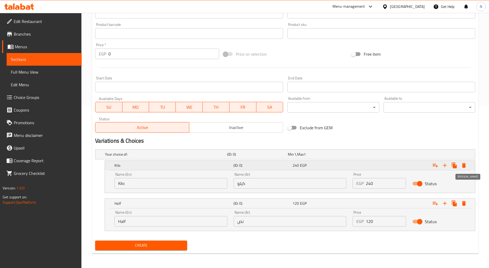
type input "Orange Biscuits"
click at [464, 165] on icon "Expand" at bounding box center [464, 165] width 4 height 5
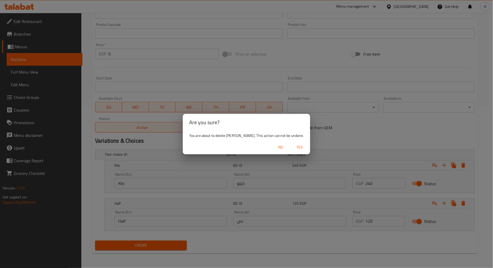
click at [293, 147] on span "Yes" at bounding box center [299, 147] width 13 height 7
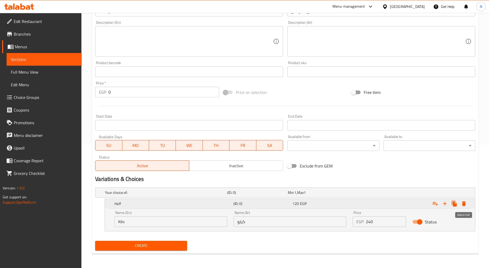
click at [465, 204] on icon "Expand" at bounding box center [464, 204] width 4 height 5
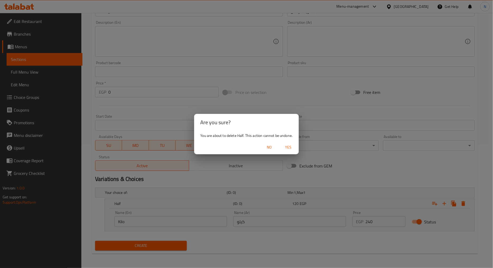
click at [290, 148] on span "Yes" at bounding box center [288, 147] width 13 height 7
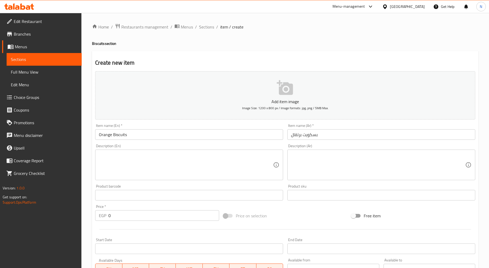
scroll to position [104, 0]
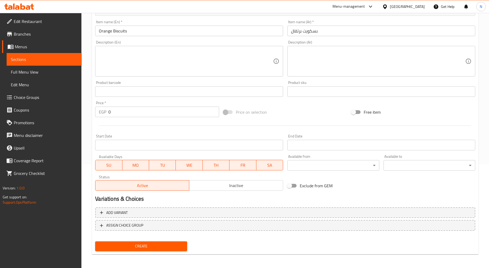
click at [146, 245] on span "Create" at bounding box center [140, 246] width 83 height 7
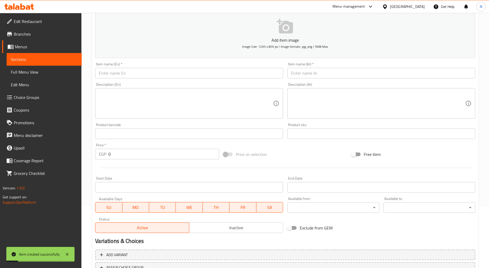
scroll to position [0, 0]
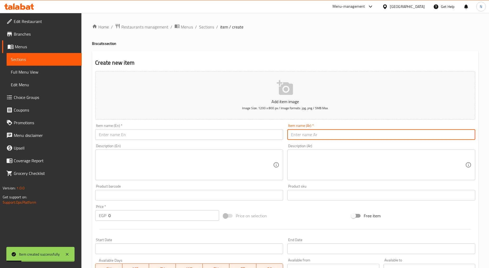
click at [320, 135] on input "text" at bounding box center [381, 134] width 188 height 11
click at [326, 138] on input "text" at bounding box center [381, 134] width 188 height 11
paste input "بسکویت شكولاته"
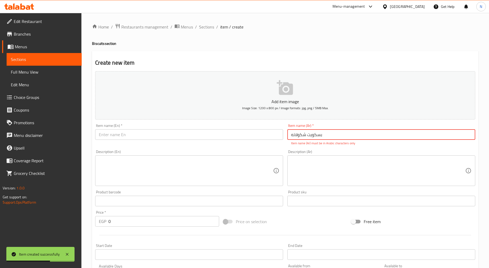
type input "بسکویت شكولاته"
click at [331, 168] on textarea at bounding box center [378, 170] width 174 height 25
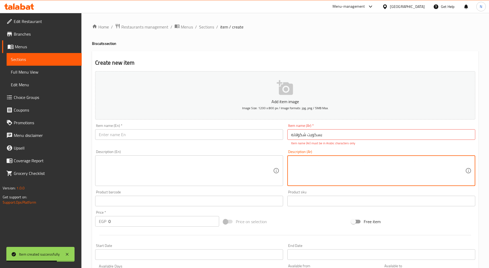
type textarea "F"
click at [303, 162] on textarea "بسكويت شكولاتة" at bounding box center [378, 170] width 174 height 25
type textarea "بسكويت شكولاتة"
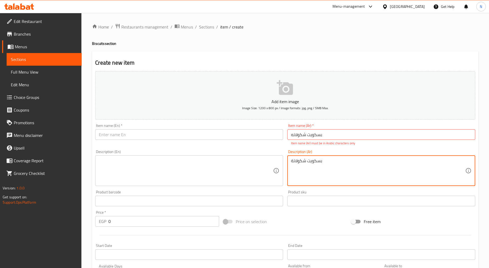
click at [304, 138] on input "بسکویت شكولاته" at bounding box center [381, 134] width 188 height 11
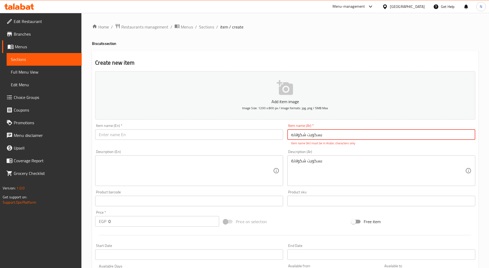
click at [304, 138] on input "بسکویت شكولاته" at bounding box center [381, 134] width 188 height 11
paste input "كويت شكولاتة"
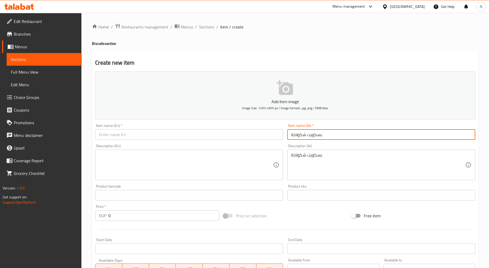
type input "بسكويت شكولاتة"
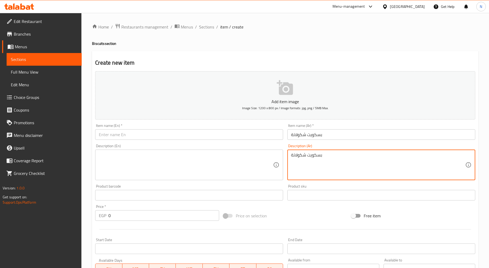
click at [307, 157] on textarea "بسكويت شكولاتة" at bounding box center [378, 165] width 174 height 25
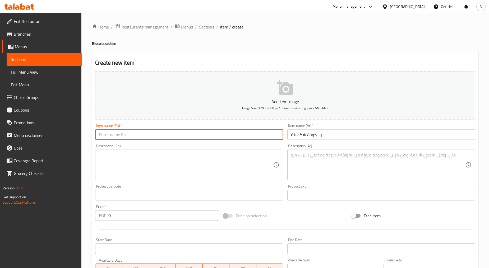
click at [164, 134] on input "text" at bounding box center [189, 134] width 188 height 11
paste input "chocolate biscuit"
click at [119, 136] on input "chocolate biscuit" at bounding box center [189, 134] width 188 height 11
click at [101, 136] on input "chocolate Biscuit" at bounding box center [189, 134] width 188 height 11
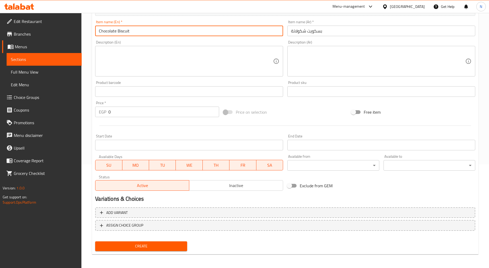
type input "Chocolate Biscuit"
click at [178, 242] on button "Create" at bounding box center [141, 247] width 92 height 10
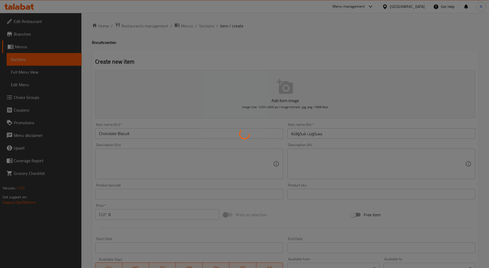
scroll to position [0, 0]
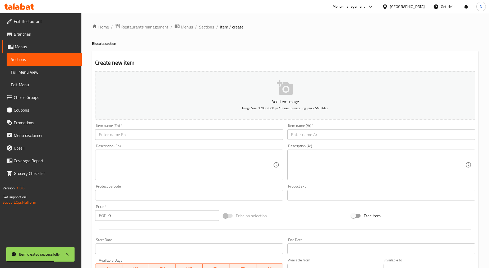
click at [298, 133] on input "text" at bounding box center [381, 134] width 188 height 11
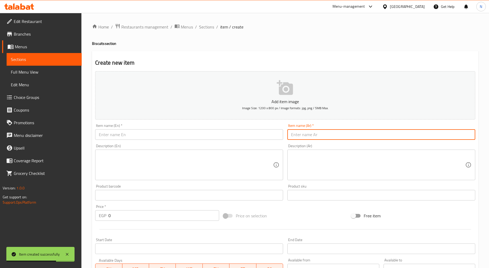
paste input "بسکویت قرفه"
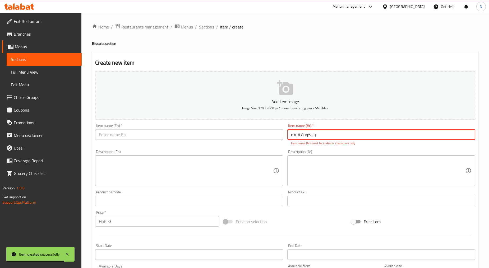
type input "بسکویت قرفه"
click at [306, 157] on div "Description (Ar)" at bounding box center [381, 171] width 188 height 31
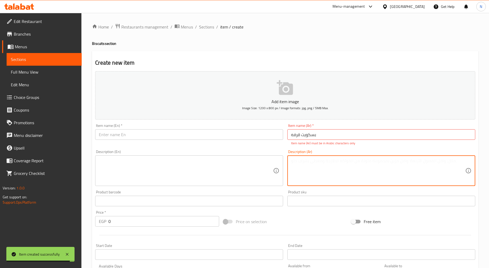
type textarea "F"
click at [304, 160] on textarea "بسكويت قرفة" at bounding box center [378, 170] width 174 height 25
type textarea "بسكويت قرفة"
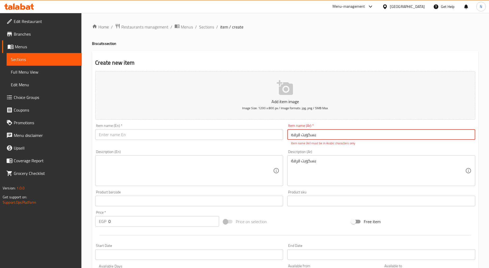
click at [305, 135] on input "بسکویت قرفه" at bounding box center [381, 134] width 188 height 11
paste input "كويت قرفة"
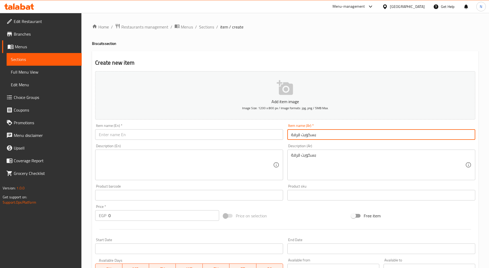
type input "بسكويت قرفة"
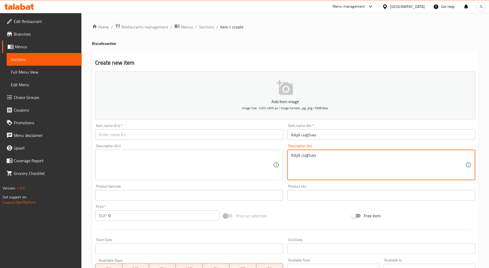
click at [305, 155] on textarea "بسكويت قرفة" at bounding box center [378, 165] width 174 height 25
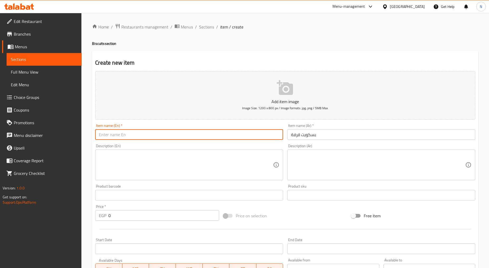
click at [155, 135] on input "text" at bounding box center [189, 134] width 188 height 11
paste input "cinnamon biscuits"
click at [119, 135] on input "cinnamon biscuits" at bounding box center [189, 134] width 188 height 11
click at [101, 135] on input "cinnamon Biscuits" at bounding box center [189, 134] width 188 height 11
type input "Cinnamon Biscuits"
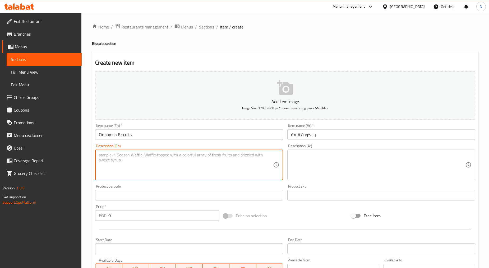
click at [164, 160] on textarea at bounding box center [186, 165] width 174 height 25
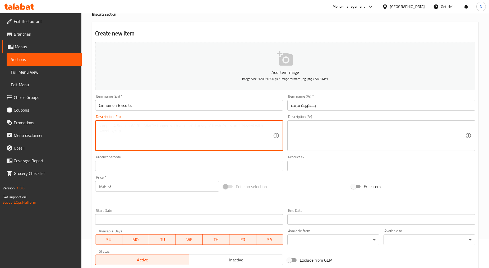
scroll to position [104, 0]
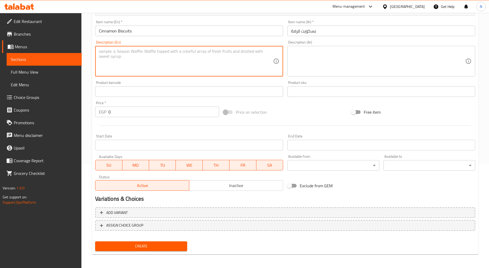
click at [147, 243] on span "Create" at bounding box center [140, 246] width 83 height 7
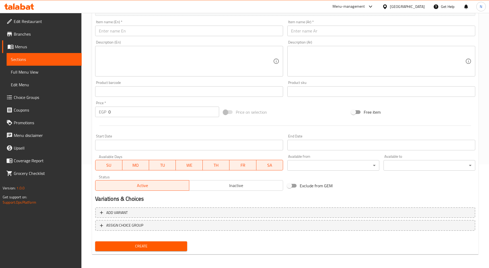
click at [319, 29] on input "text" at bounding box center [381, 31] width 188 height 11
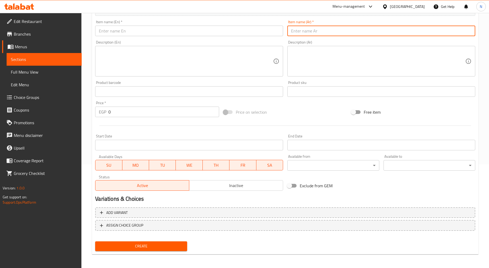
paste input "بسکویت انس"
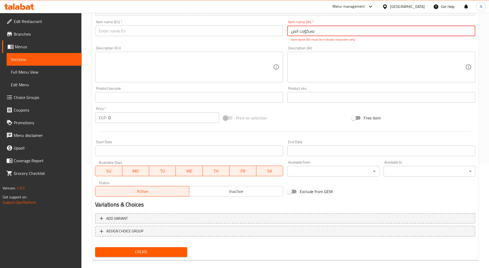
type input "بسکویت انس"
click at [317, 59] on textarea at bounding box center [378, 67] width 174 height 25
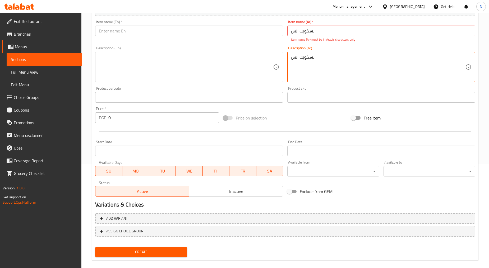
click at [294, 58] on textarea "بسكويت انس" at bounding box center [378, 67] width 174 height 25
type textarea "بسكويت انس"
click at [311, 33] on input "بسکویت انس" at bounding box center [381, 31] width 188 height 11
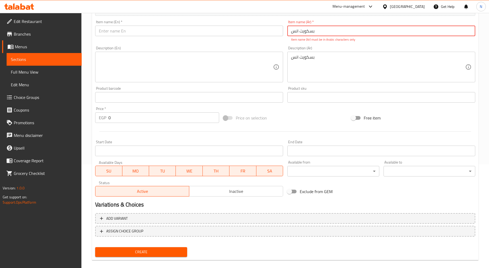
click at [311, 33] on input "بسکویت انس" at bounding box center [381, 31] width 188 height 11
paste input "كوي"
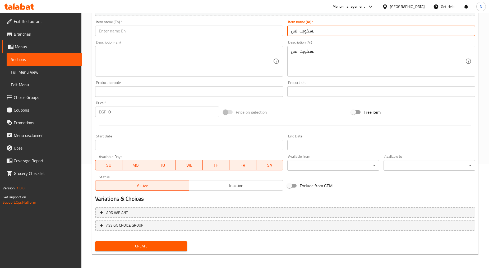
type input "بسكويت انس"
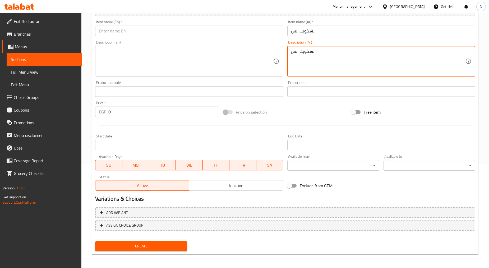
click at [302, 50] on textarea "بسكويت انس" at bounding box center [378, 61] width 174 height 25
click at [180, 32] on input "text" at bounding box center [189, 31] width 188 height 11
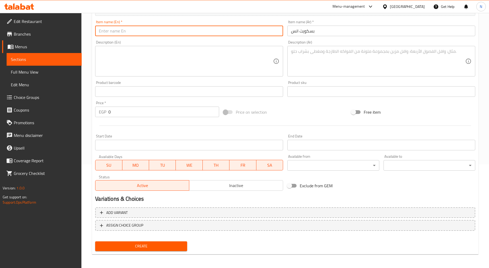
paste input "Anas biscuits"
click at [110, 32] on input "Anas biscuits" at bounding box center [189, 31] width 188 height 11
type input "Anas Biscuits"
drag, startPoint x: 316, startPoint y: 105, endPoint x: 304, endPoint y: 108, distance: 11.8
click at [315, 106] on div "Price on selection" at bounding box center [285, 112] width 128 height 14
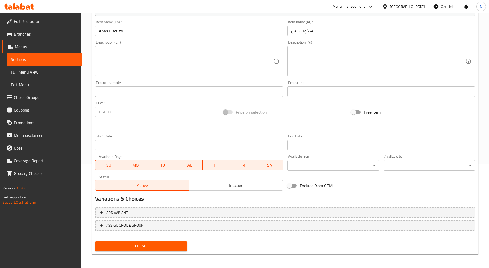
click at [144, 243] on span "Create" at bounding box center [140, 246] width 83 height 7
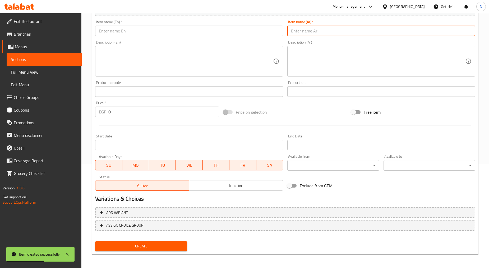
click at [326, 32] on input "text" at bounding box center [381, 31] width 188 height 11
paste input "بسکویت برميه"
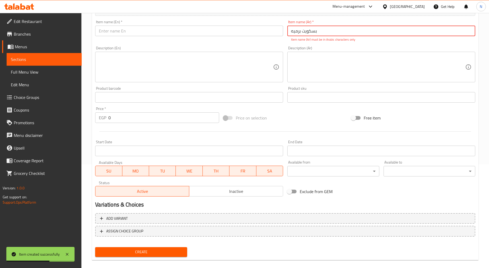
type input "بسکویت برميه"
click at [312, 59] on textarea at bounding box center [378, 67] width 174 height 25
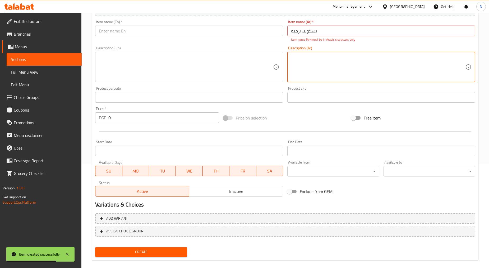
type textarea "F"
click at [309, 58] on textarea "بسكويت برمية" at bounding box center [378, 67] width 174 height 25
type textarea "بسكويت برمية"
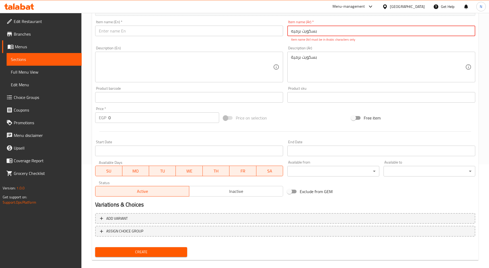
click at [309, 30] on input "بسکویت برميه" at bounding box center [381, 31] width 188 height 11
paste input "كويت برمية"
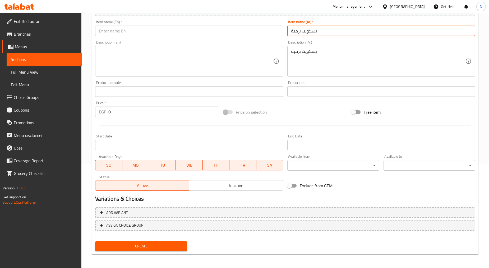
type input "بسكويت برمية"
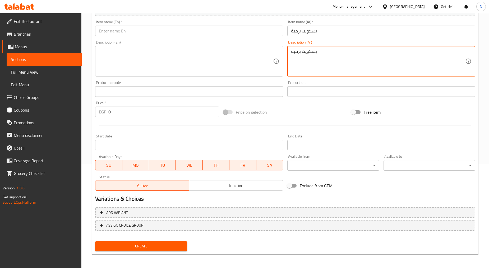
click at [302, 51] on textarea "بسكويت برمية" at bounding box center [378, 61] width 174 height 25
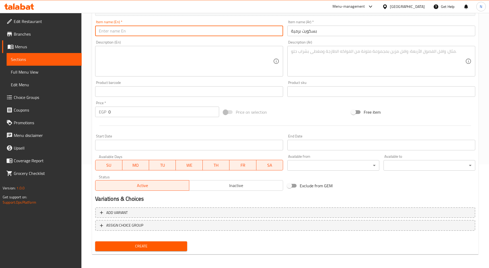
click at [170, 31] on input "text" at bounding box center [189, 31] width 188 height 11
paste input "biscuit with a toss"
click at [112, 32] on input "biscuit with a toss" at bounding box center [189, 31] width 188 height 11
click at [99, 31] on input "biscuit with a toss" at bounding box center [189, 31] width 188 height 11
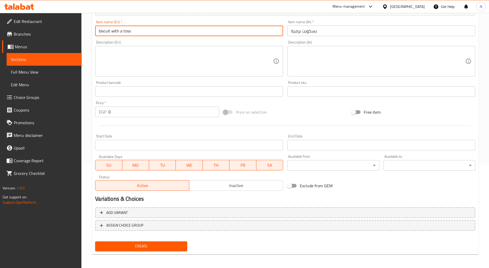
paste input "biramia"
drag, startPoint x: 125, startPoint y: 32, endPoint x: 154, endPoint y: 33, distance: 29.1
click at [154, 33] on input "biramia biscuit with a toss" at bounding box center [189, 31] width 188 height 11
click at [101, 32] on input "biramia biscuit" at bounding box center [189, 31] width 188 height 11
click at [115, 33] on input "Biramia biscuit" at bounding box center [189, 31] width 188 height 11
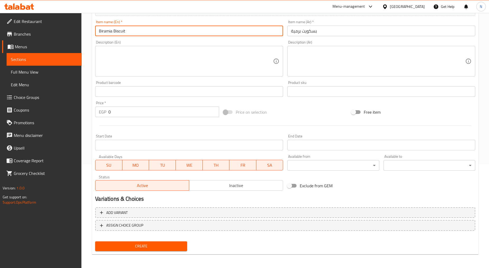
type input "Biramia Biscuit"
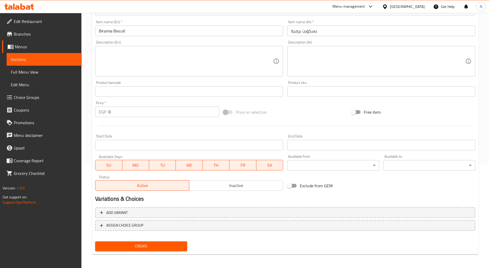
click at [310, 115] on div "Price on selection" at bounding box center [285, 112] width 128 height 14
click at [138, 242] on button "Create" at bounding box center [141, 247] width 92 height 10
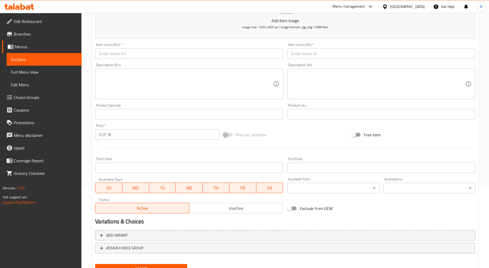
scroll to position [74, 0]
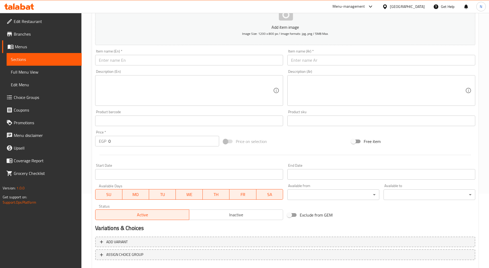
click at [315, 62] on input "text" at bounding box center [381, 60] width 188 height 11
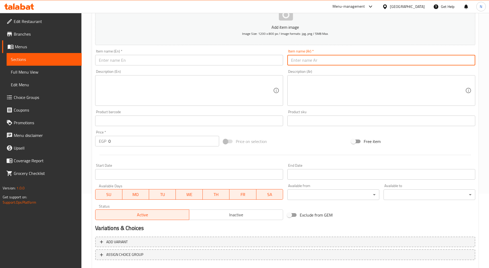
paste input "بسكويت شطرنج"
type input "بسكويت شطرنج"
click at [168, 55] on input "text" at bounding box center [189, 60] width 188 height 11
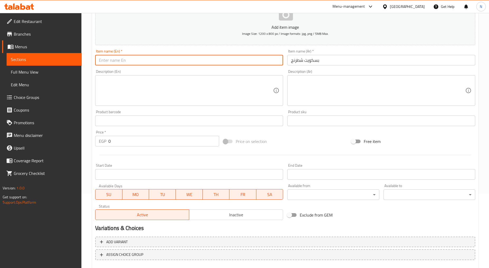
paste input "Chess biscuits"
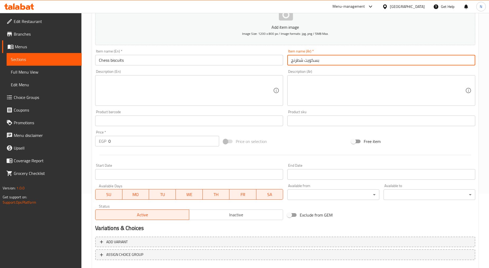
click at [297, 62] on input "بسكويت شطرنج" at bounding box center [381, 60] width 188 height 11
click at [104, 61] on input "Chess biscuits" at bounding box center [189, 60] width 188 height 11
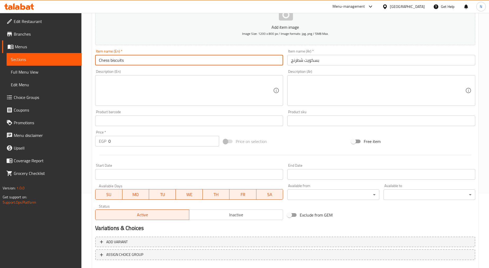
click at [104, 61] on input "Chess biscuits" at bounding box center [189, 60] width 188 height 11
paste input "shatranj"
click at [100, 61] on input "shatranj biscuits" at bounding box center [189, 60] width 188 height 11
click at [113, 61] on input "Shatranj biscuits" at bounding box center [189, 60] width 188 height 11
click at [117, 59] on input "Shatrang biscuits" at bounding box center [189, 60] width 188 height 11
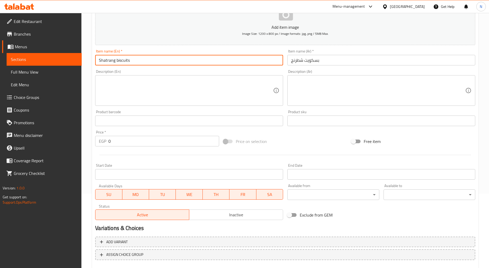
click at [117, 60] on input "Shatrang biscuits" at bounding box center [189, 60] width 188 height 11
type input "Shatrang Biscuits"
click at [165, 82] on textarea at bounding box center [186, 90] width 174 height 25
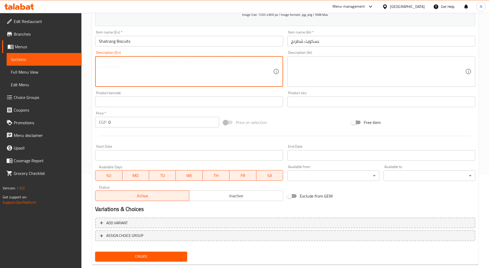
scroll to position [104, 0]
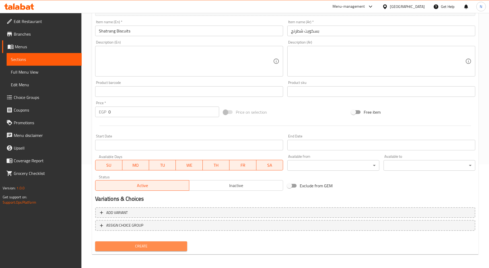
click at [151, 245] on span "Create" at bounding box center [140, 246] width 83 height 7
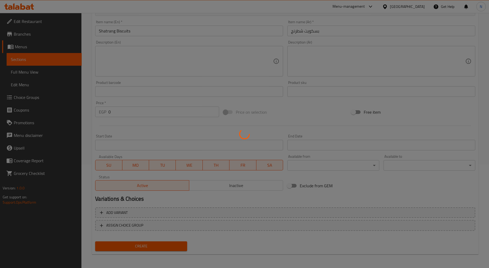
scroll to position [74, 0]
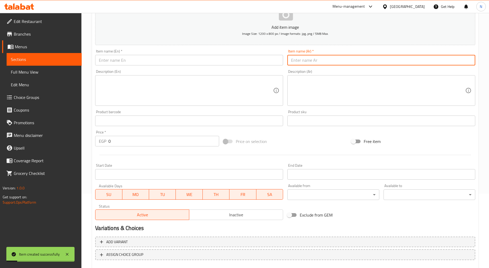
click at [361, 62] on input "text" at bounding box center [381, 60] width 188 height 11
type input "F"
click at [300, 62] on input "بسكويت مربى" at bounding box center [381, 60] width 188 height 11
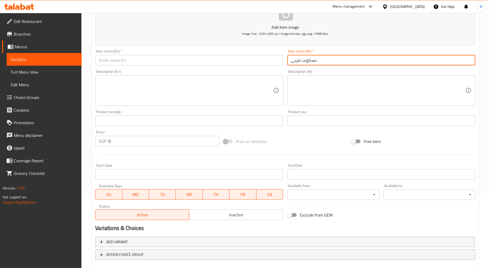
type input "بسكويت مربى"
click at [157, 57] on input "text" at bounding box center [189, 60] width 188 height 11
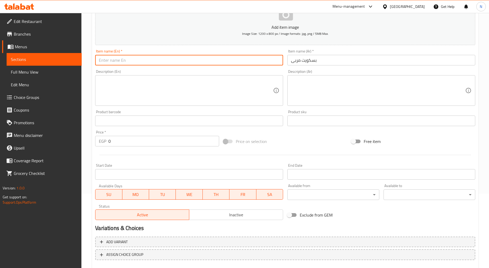
paste input "jam biscuits"
click at [99, 61] on input "jam biscuits" at bounding box center [189, 60] width 188 height 11
click at [108, 62] on input "Jam biscuits" at bounding box center [189, 60] width 188 height 11
type input "Jam Biscuits"
click at [119, 84] on textarea at bounding box center [186, 90] width 174 height 25
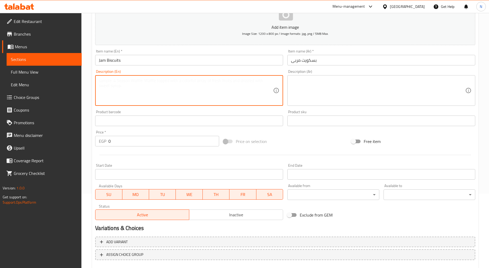
scroll to position [104, 0]
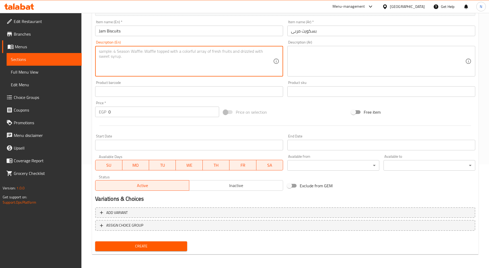
click at [138, 247] on span "Create" at bounding box center [140, 246] width 83 height 7
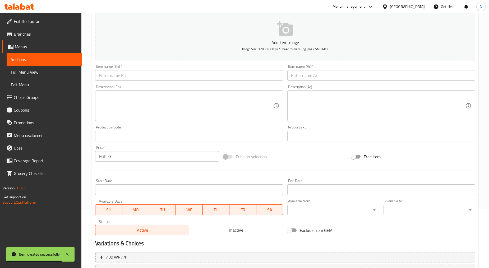
scroll to position [0, 0]
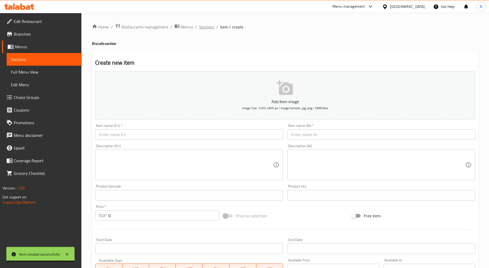
click at [208, 29] on span "Sections" at bounding box center [206, 27] width 15 height 6
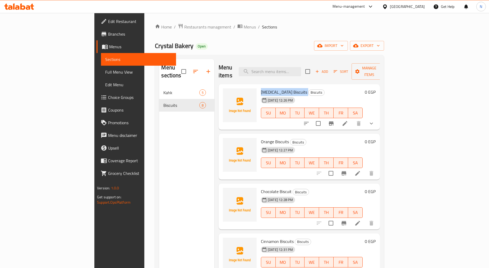
drag, startPoint x: 270, startPoint y: 85, endPoint x: 235, endPoint y: 86, distance: 34.9
click at [259, 86] on div "Ammonia Biscuits Biscuits 11-09-2025 12:26 PM SU MO TU WE TH FR SA" at bounding box center [312, 107] width 106 height 42
copy h6 "[MEDICAL_DATA] Biscuits"
click at [382, 66] on span "Manage items" at bounding box center [369, 71] width 27 height 13
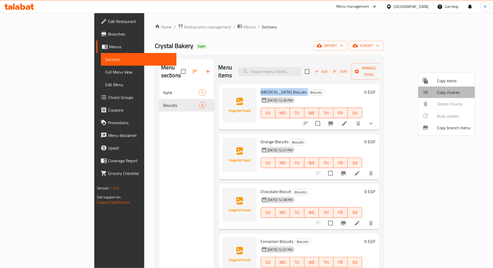
click at [441, 93] on span "Copy choices" at bounding box center [454, 92] width 34 height 6
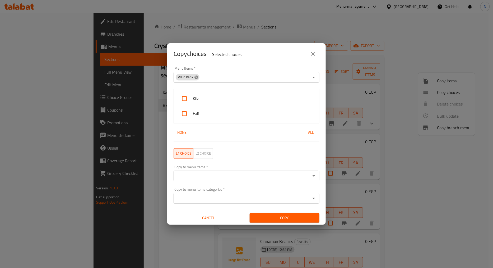
click at [196, 78] on icon at bounding box center [195, 77] width 3 height 3
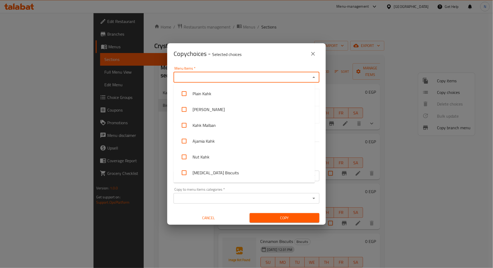
click at [195, 78] on input "Menu Items   *" at bounding box center [242, 77] width 134 height 7
paste input "[MEDICAL_DATA] Biscuits"
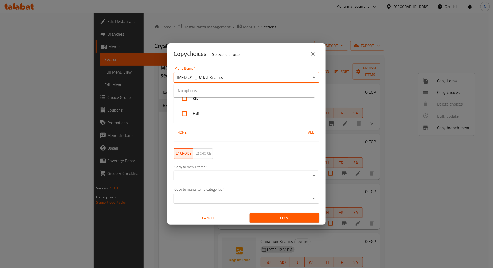
type input "[MEDICAL_DATA] Biscuits"
click at [316, 56] on button "close" at bounding box center [313, 54] width 13 height 13
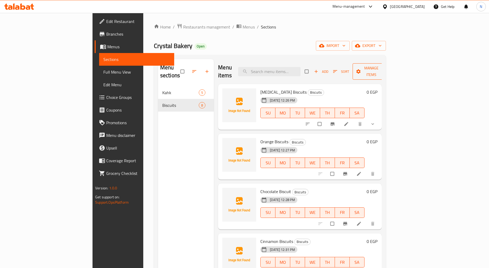
click at [386, 70] on span "Manage items" at bounding box center [371, 71] width 29 height 13
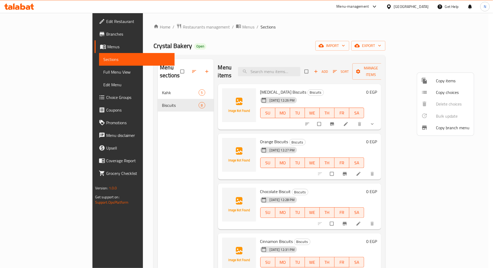
click at [440, 92] on span "Copy choices" at bounding box center [453, 92] width 34 height 6
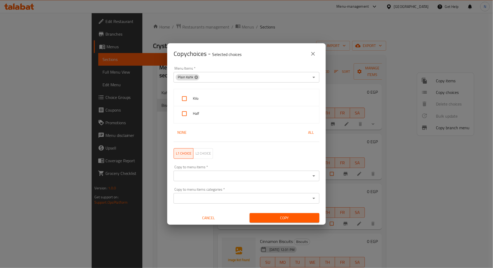
click at [196, 78] on icon at bounding box center [195, 77] width 3 height 3
click at [196, 78] on input "Menu Items   *" at bounding box center [242, 77] width 134 height 7
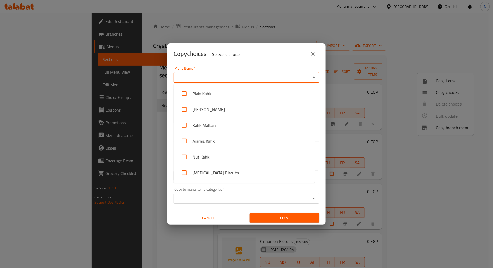
paste input "[MEDICAL_DATA] Biscuits"
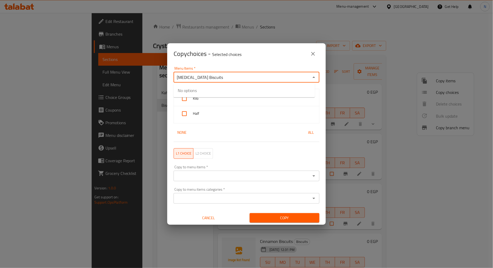
type input "[MEDICAL_DATA] Biscuits"
click at [185, 92] on input "checkbox" at bounding box center [184, 93] width 13 height 13
checkbox input "false"
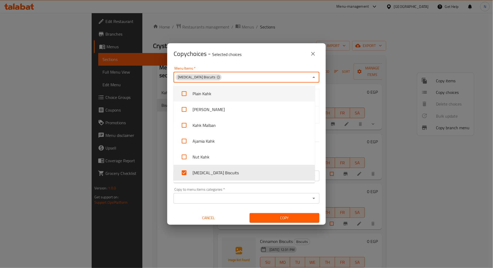
click at [265, 67] on div "Menu Items   * [MEDICAL_DATA] Biscuits Menu Items *" at bounding box center [247, 75] width 146 height 16
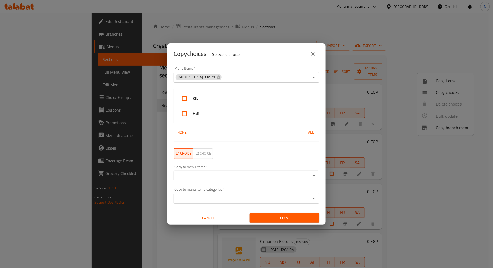
click at [251, 66] on div "Menu Items   * [MEDICAL_DATA] Biscuits Menu Items *" at bounding box center [246, 74] width 152 height 22
click at [184, 98] on input "checkbox" at bounding box center [184, 98] width 13 height 13
checkbox input "true"
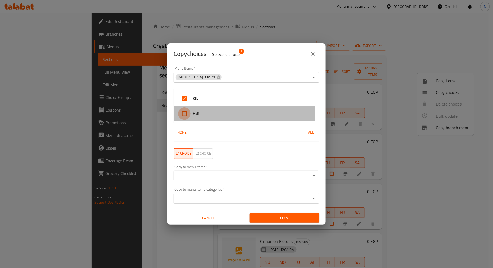
click at [186, 114] on input "checkbox" at bounding box center [184, 114] width 13 height 13
checkbox input "true"
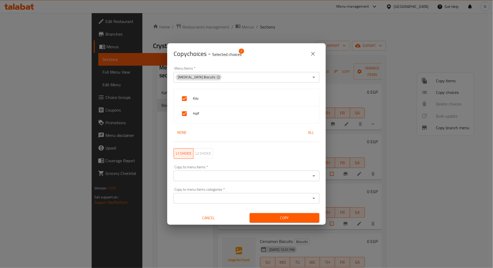
click at [201, 171] on div "Copy to menu items *" at bounding box center [247, 176] width 146 height 11
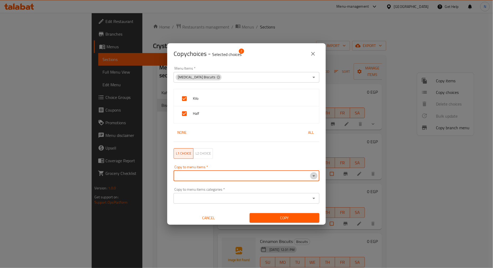
click at [311, 174] on icon "Open" at bounding box center [314, 176] width 6 height 6
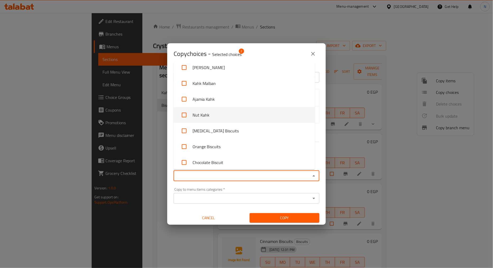
scroll to position [29, 0]
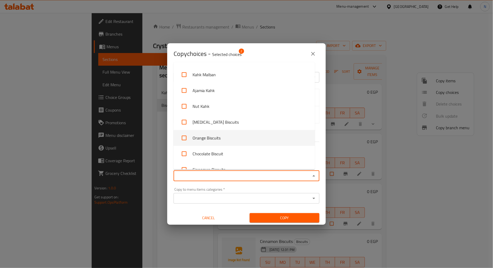
click at [228, 137] on li "Orange Biscuits" at bounding box center [244, 138] width 141 height 16
checkbox input "true"
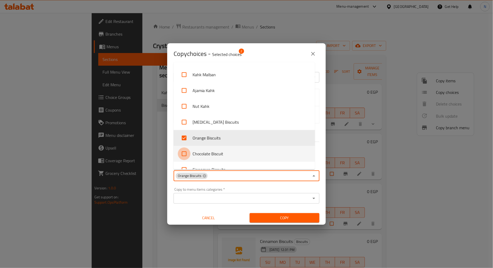
click at [183, 154] on input "checkbox" at bounding box center [184, 154] width 13 height 13
checkbox input "true"
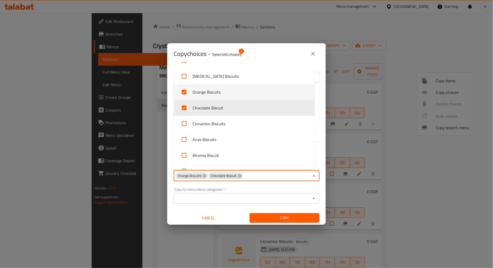
scroll to position [88, 0]
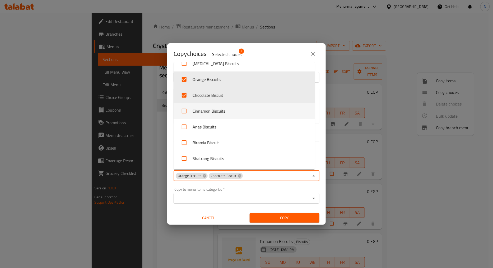
click at [186, 111] on input "checkbox" at bounding box center [184, 111] width 13 height 13
checkbox input "true"
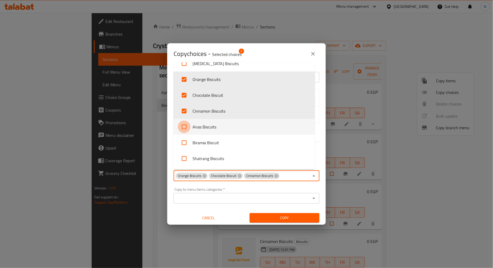
click at [184, 127] on input "checkbox" at bounding box center [184, 127] width 13 height 13
checkbox input "true"
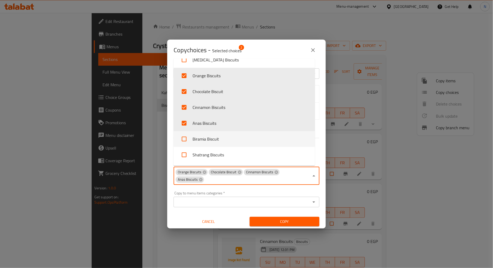
click at [183, 139] on input "checkbox" at bounding box center [184, 139] width 13 height 13
checkbox input "true"
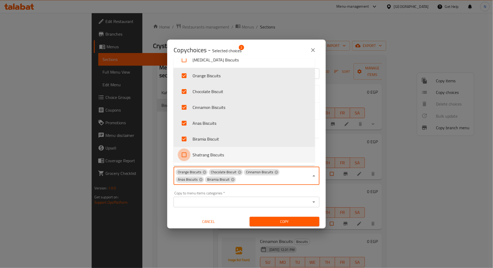
click at [182, 155] on input "checkbox" at bounding box center [184, 155] width 13 height 13
checkbox input "true"
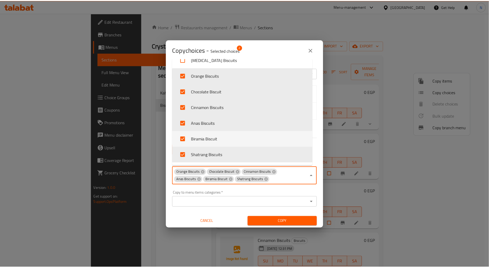
scroll to position [102, 0]
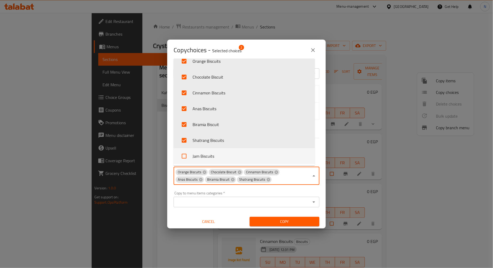
click at [276, 223] on button "Copy" at bounding box center [285, 222] width 70 height 10
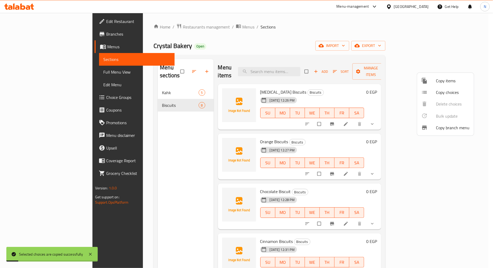
click at [315, 47] on div at bounding box center [246, 134] width 493 height 268
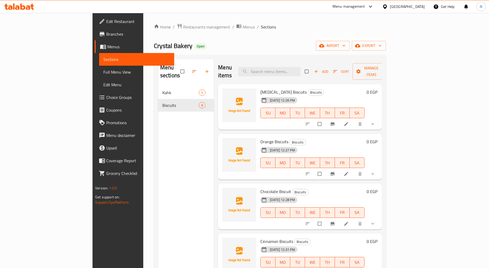
click at [310, 38] on div "Home / Restaurants management / Menus / Sections Crystal Bakery Open import exp…" at bounding box center [270, 178] width 232 height 308
